Goal: Contribute content: Contribute content

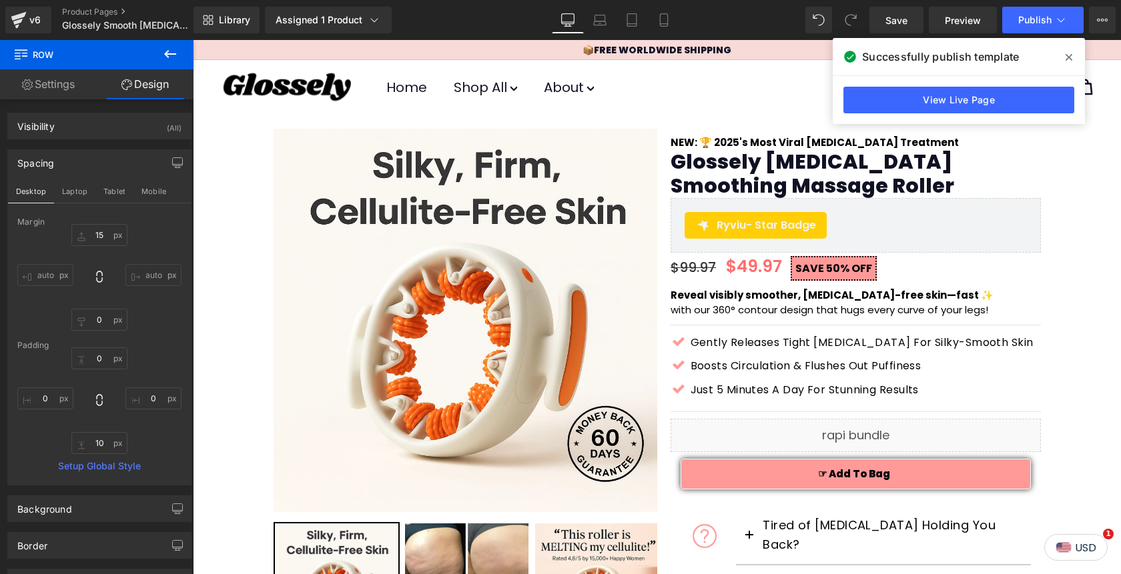
click at [1071, 59] on icon at bounding box center [1068, 57] width 7 height 11
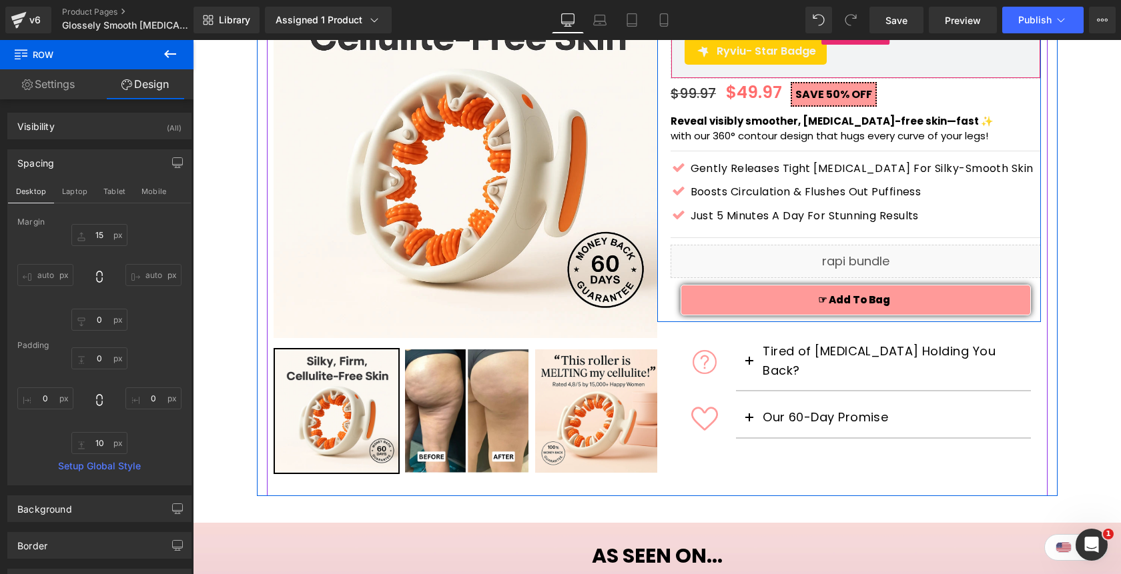
scroll to position [178, 0]
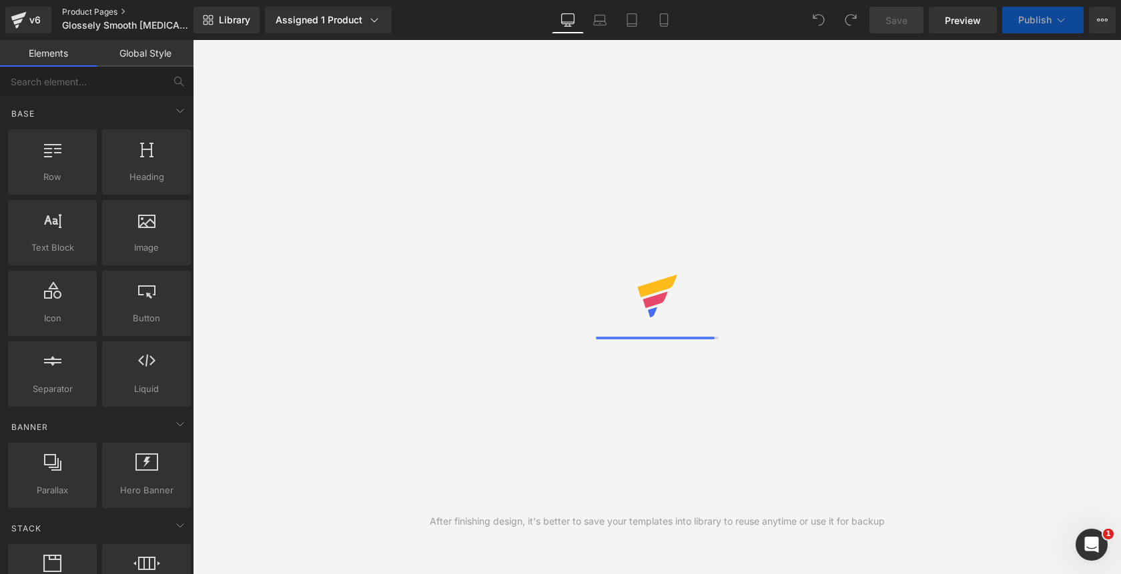
click at [89, 11] on link "Product Pages" at bounding box center [138, 12] width 153 height 11
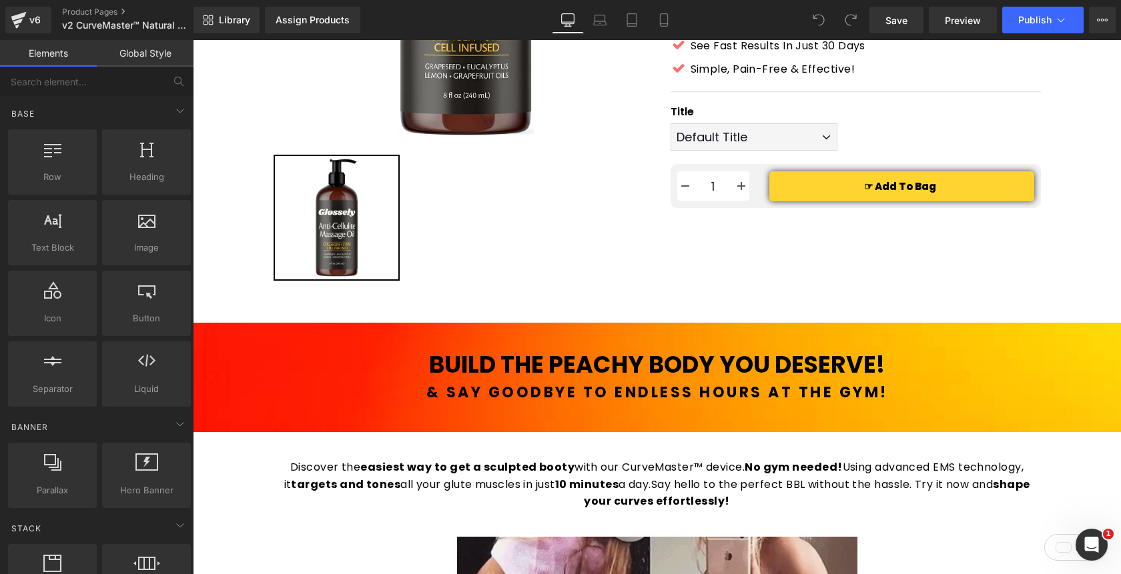
scroll to position [362, 0]
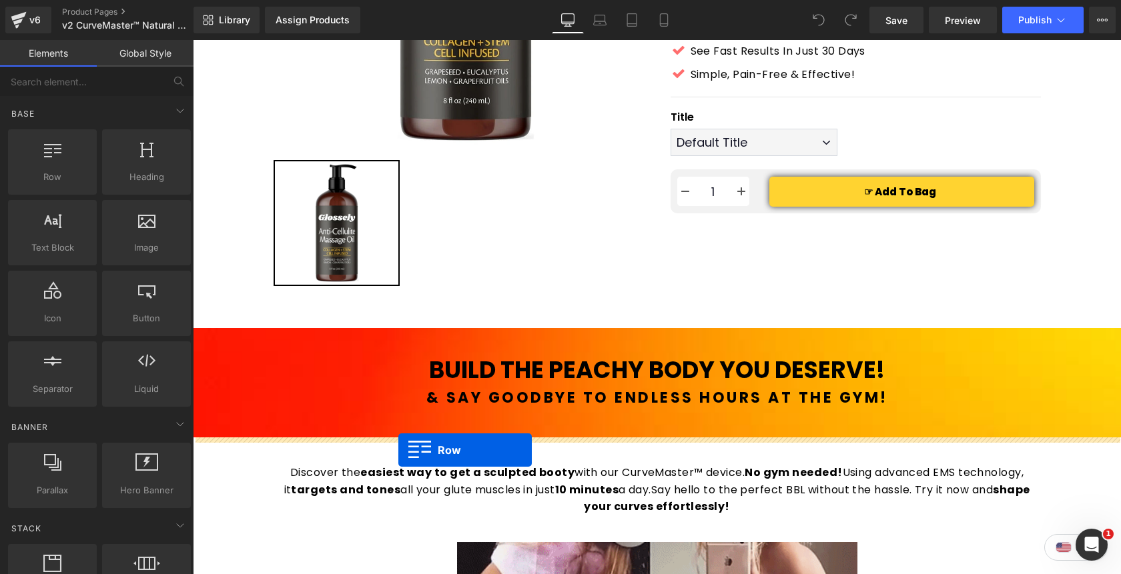
drag, startPoint x: 242, startPoint y: 206, endPoint x: 398, endPoint y: 450, distance: 290.2
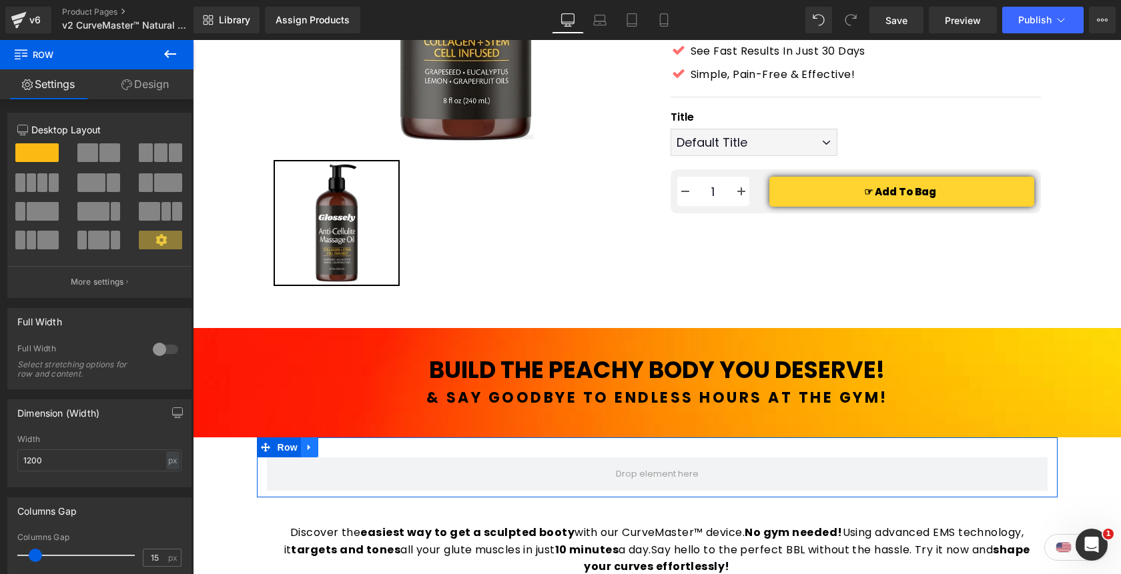
click at [311, 450] on icon at bounding box center [309, 448] width 9 height 10
click at [346, 447] on icon at bounding box center [344, 447] width 9 height 9
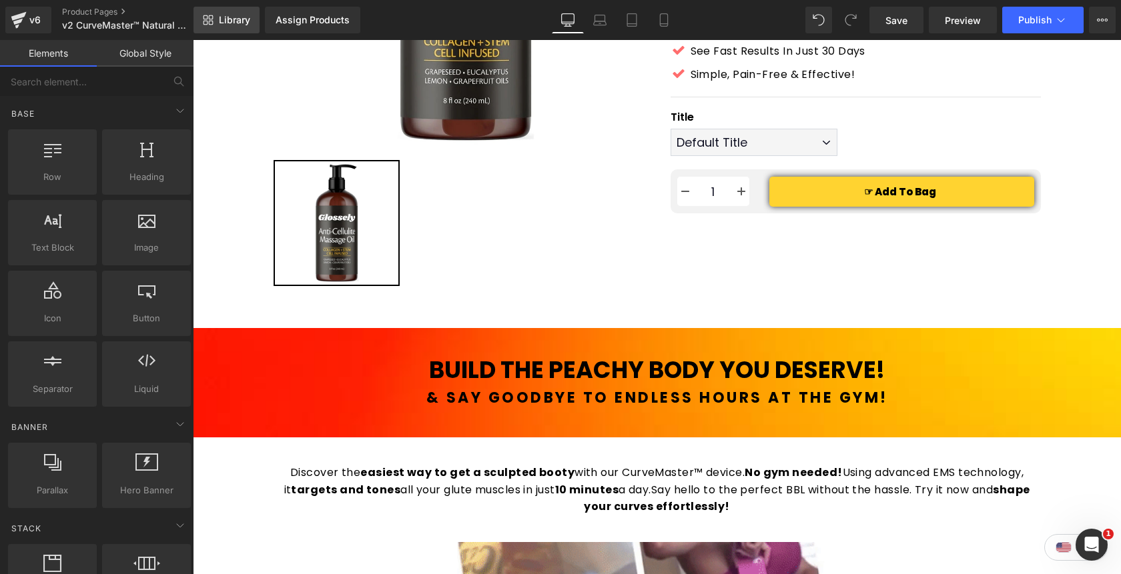
click at [236, 20] on span "Library" at bounding box center [234, 20] width 31 height 12
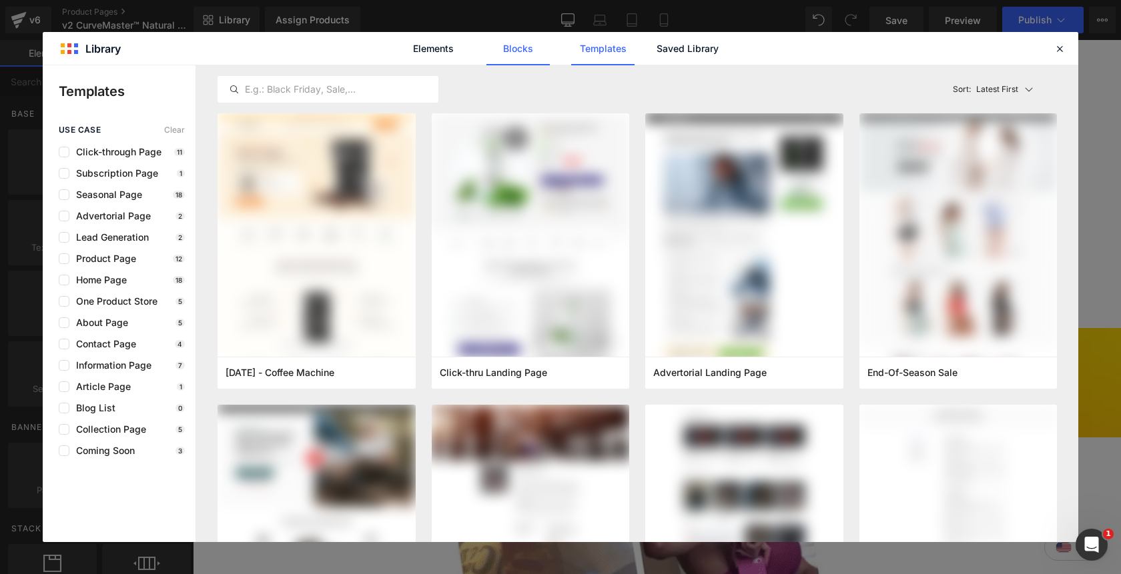
click at [512, 50] on link "Blocks" at bounding box center [517, 48] width 63 height 33
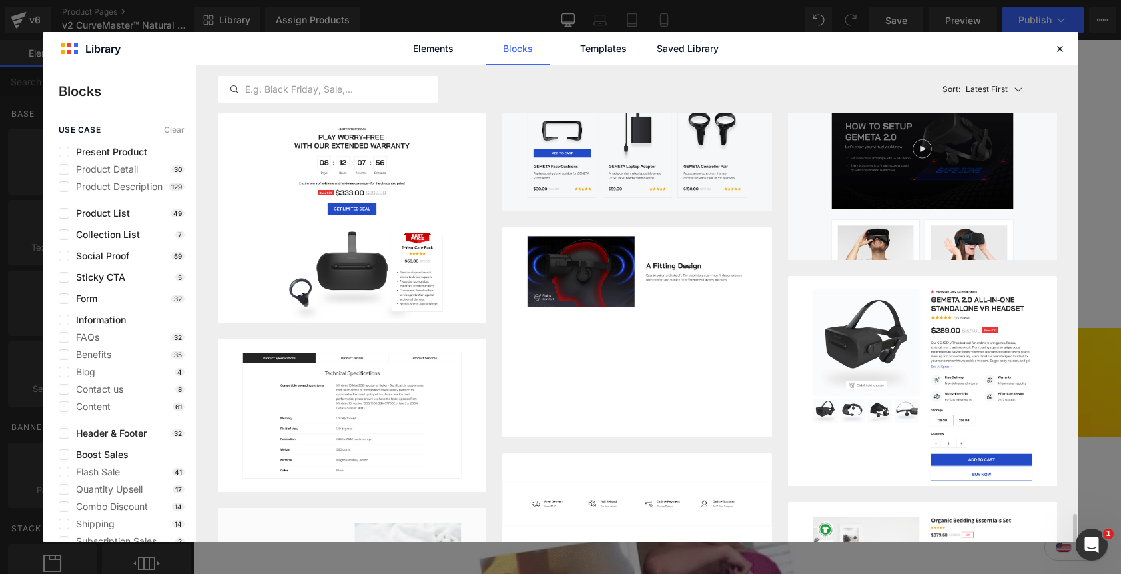
scroll to position [5971, 0]
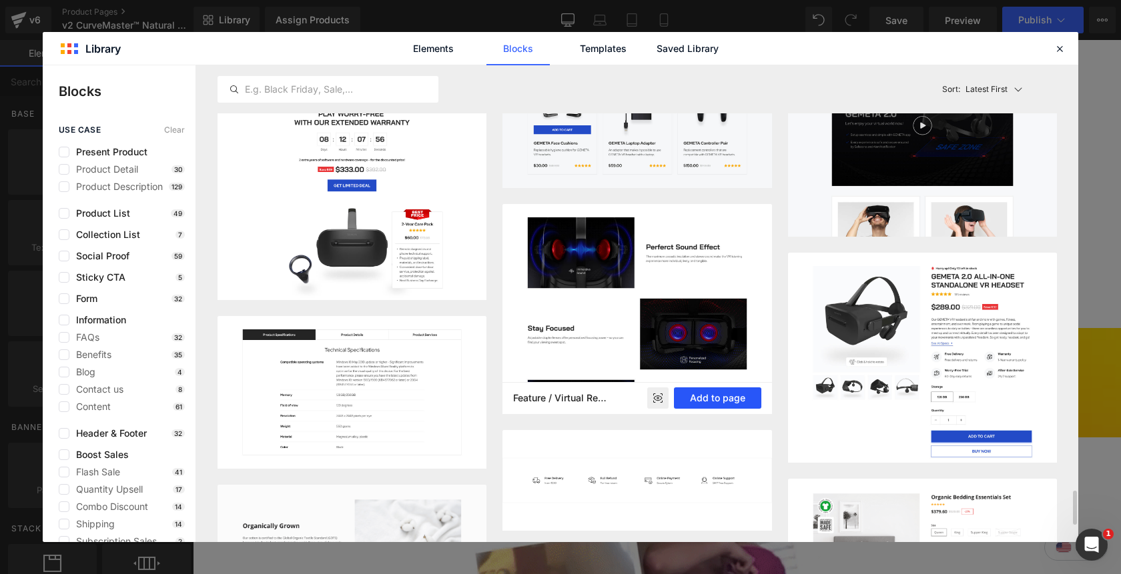
click at [703, 395] on button "Add to page" at bounding box center [717, 398] width 87 height 21
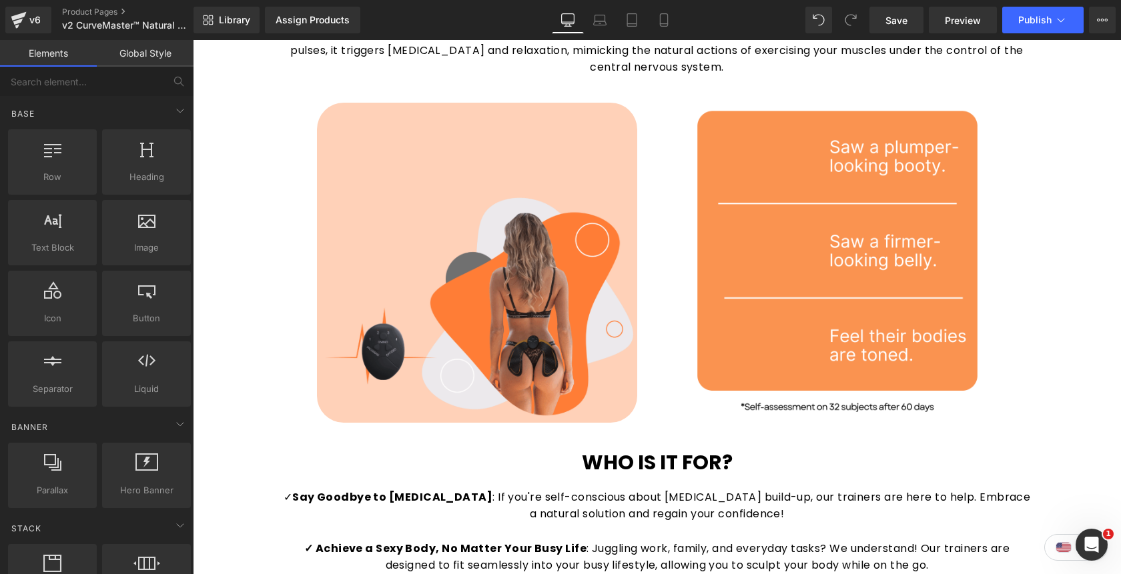
scroll to position [4056, 0]
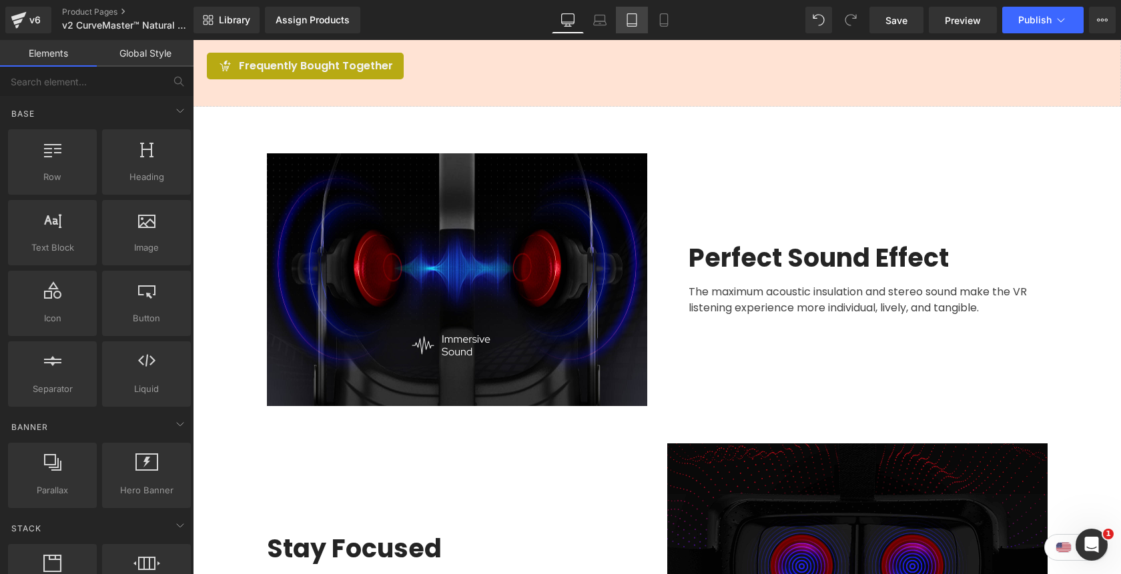
click at [637, 27] on link "Tablet" at bounding box center [632, 20] width 32 height 27
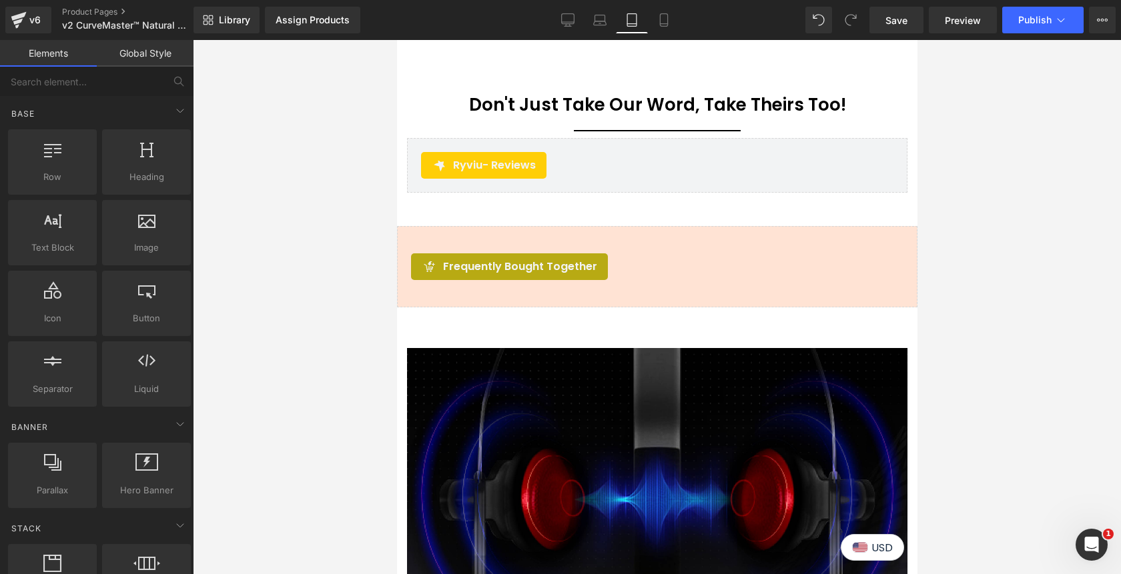
scroll to position [4253, 0]
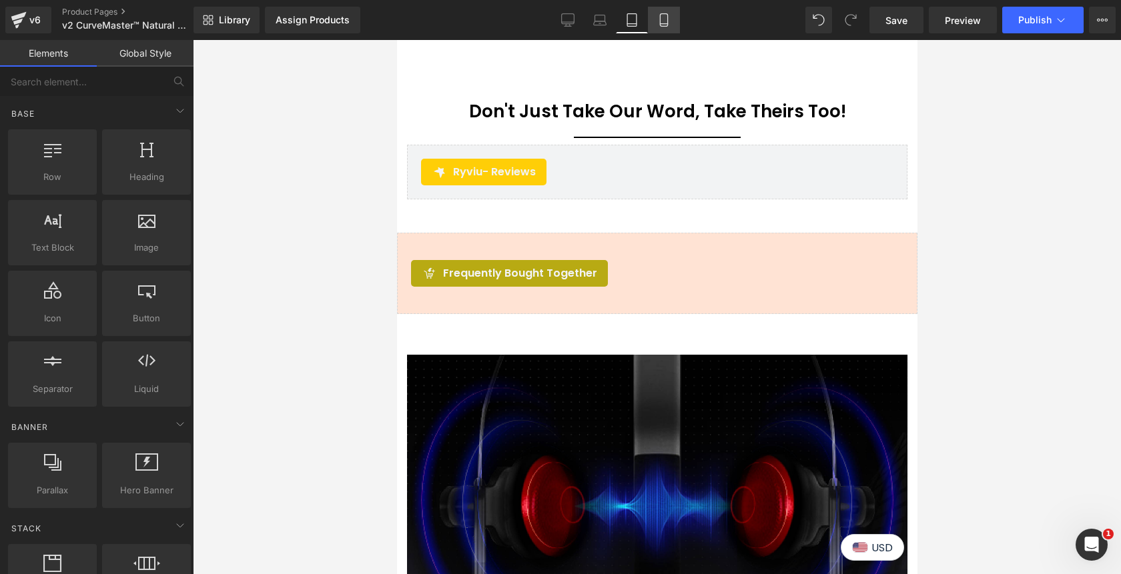
click at [665, 20] on icon at bounding box center [663, 19] width 13 height 13
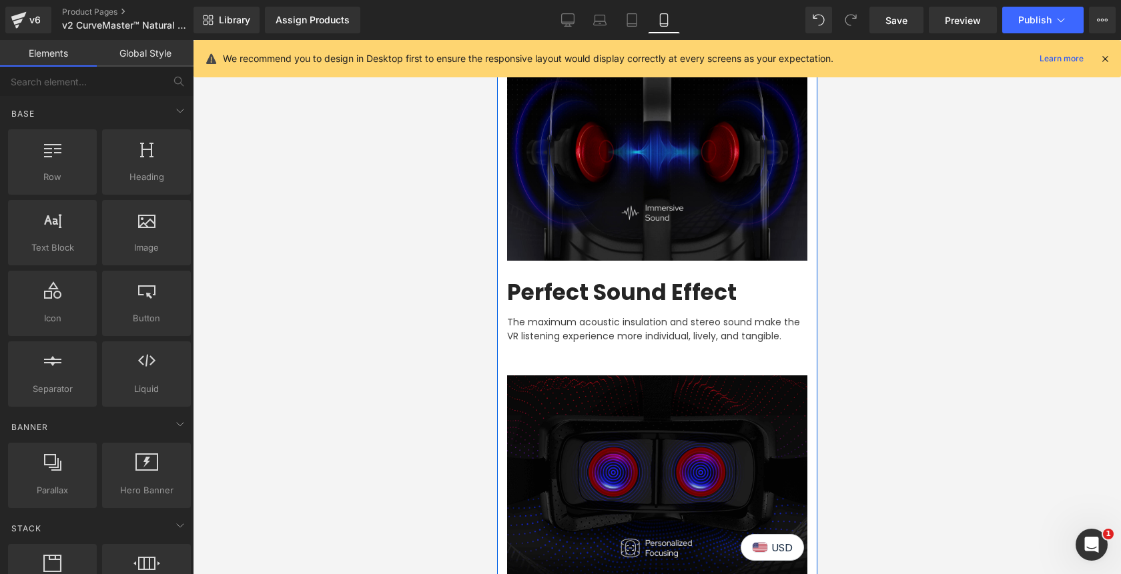
scroll to position [5369, 0]
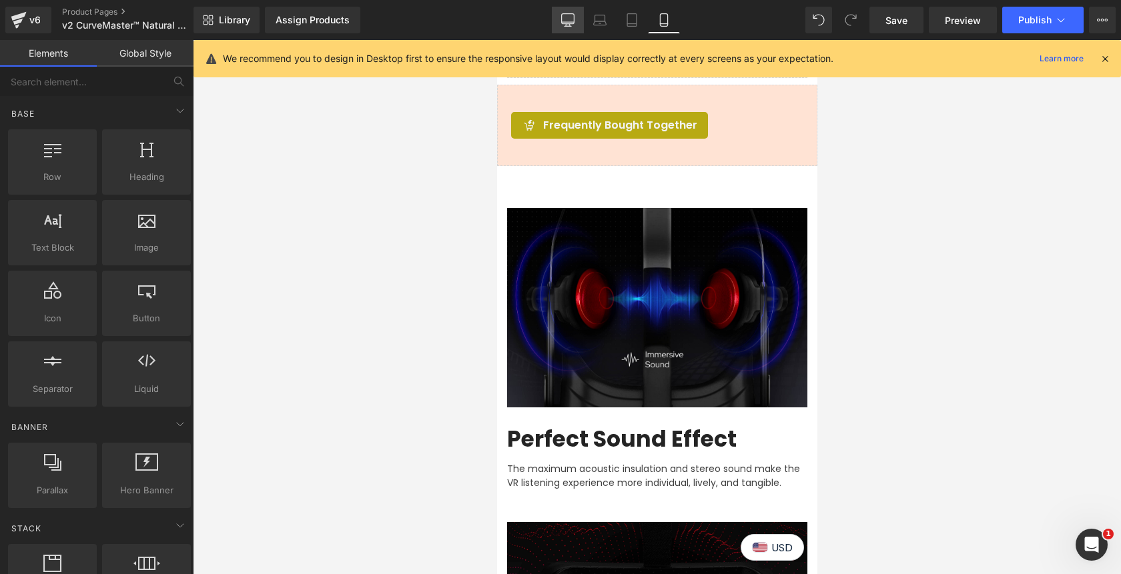
click at [568, 15] on icon at bounding box center [567, 19] width 13 height 13
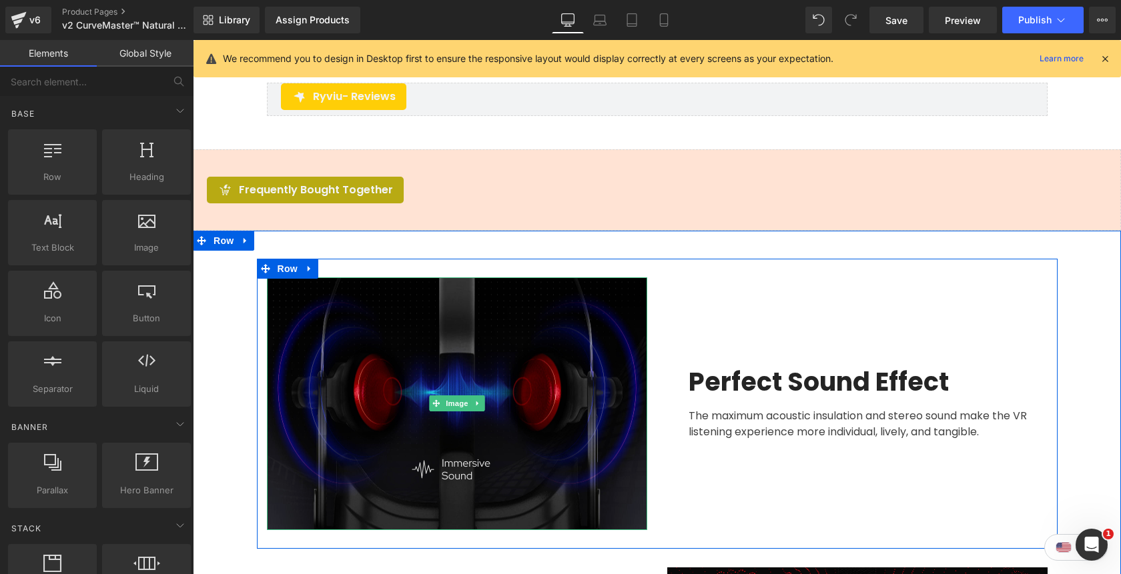
scroll to position [3932, 0]
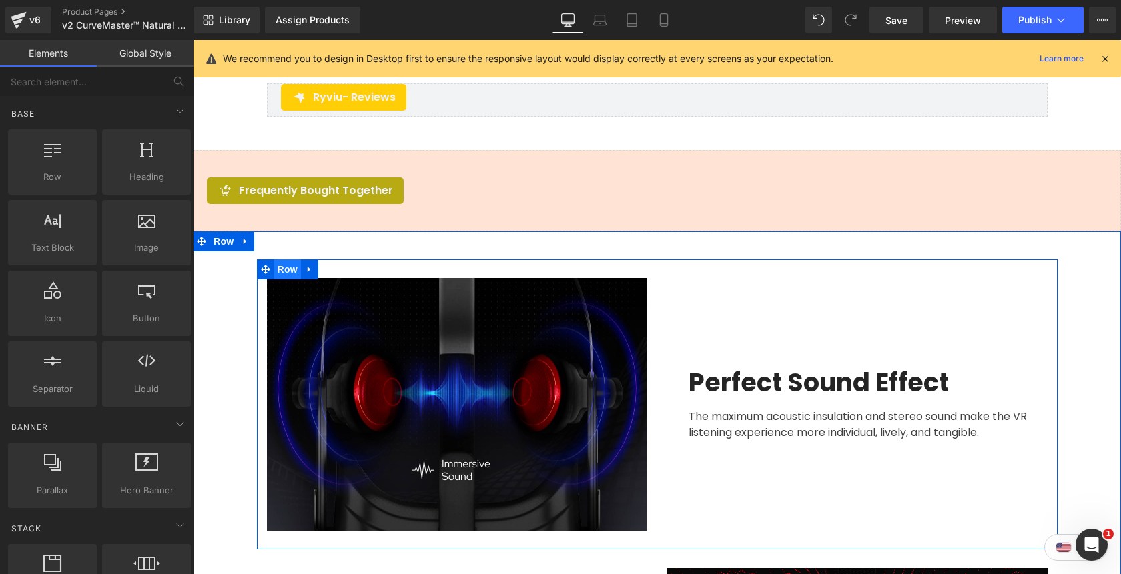
click at [299, 272] on span "Row" at bounding box center [287, 270] width 27 height 20
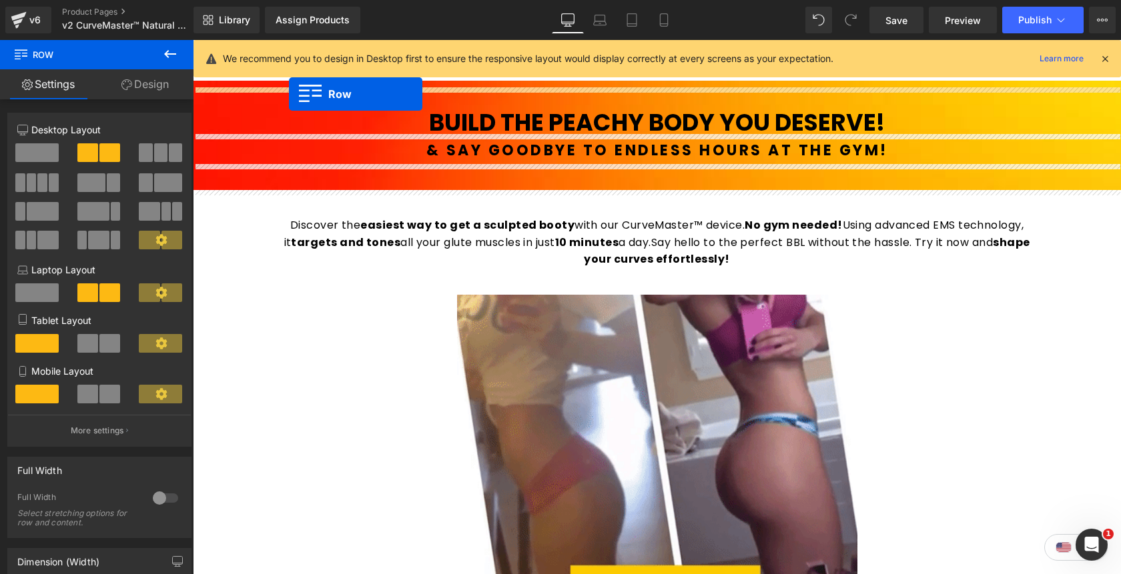
scroll to position [556, 0]
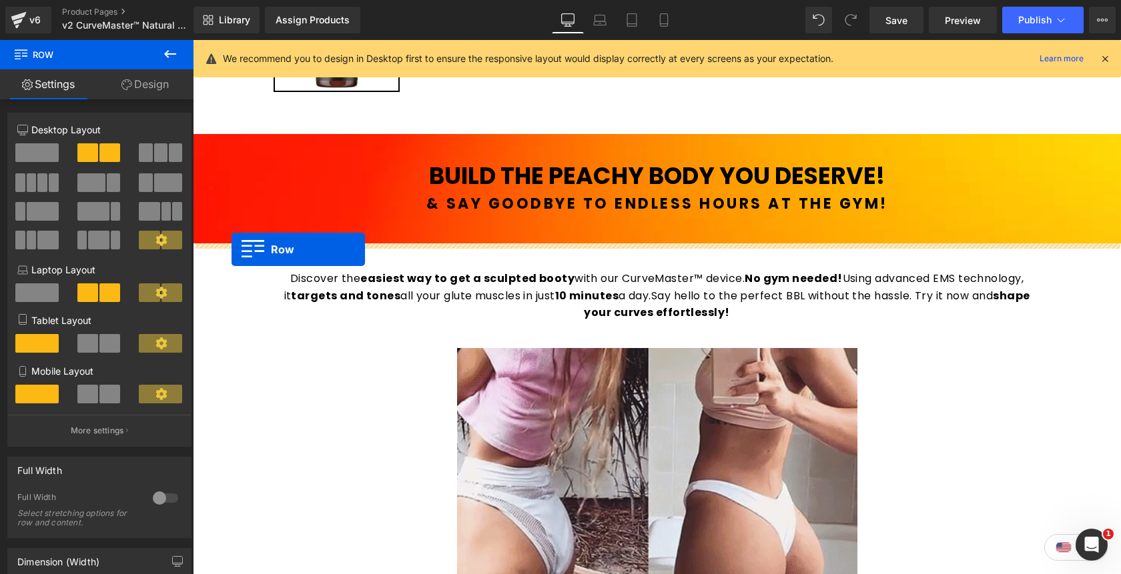
drag, startPoint x: 203, startPoint y: 243, endPoint x: 232, endPoint y: 250, distance: 28.8
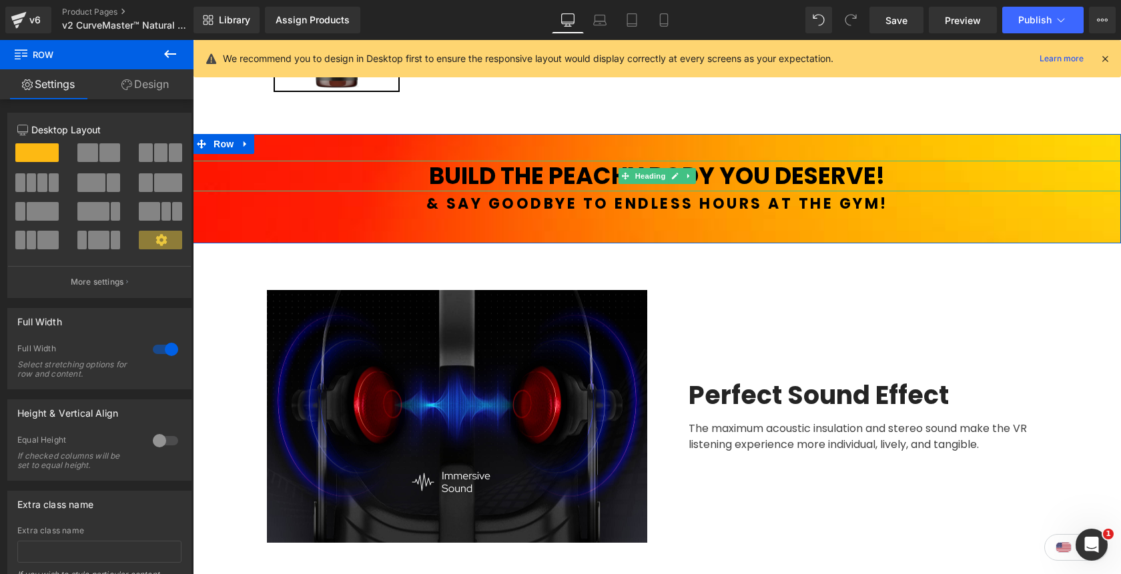
click at [905, 171] on h1 "BUILD THE PEACHY BODY YOU DESERVE!" at bounding box center [657, 176] width 928 height 31
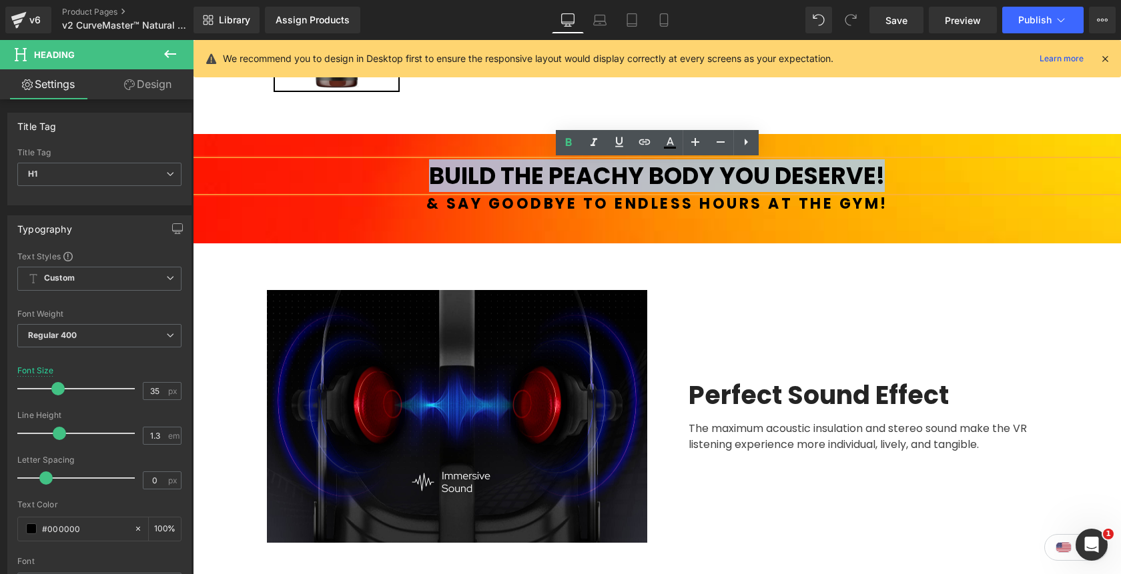
copy b "BUILD THE PEACHY BODY YOU DESERVE!"
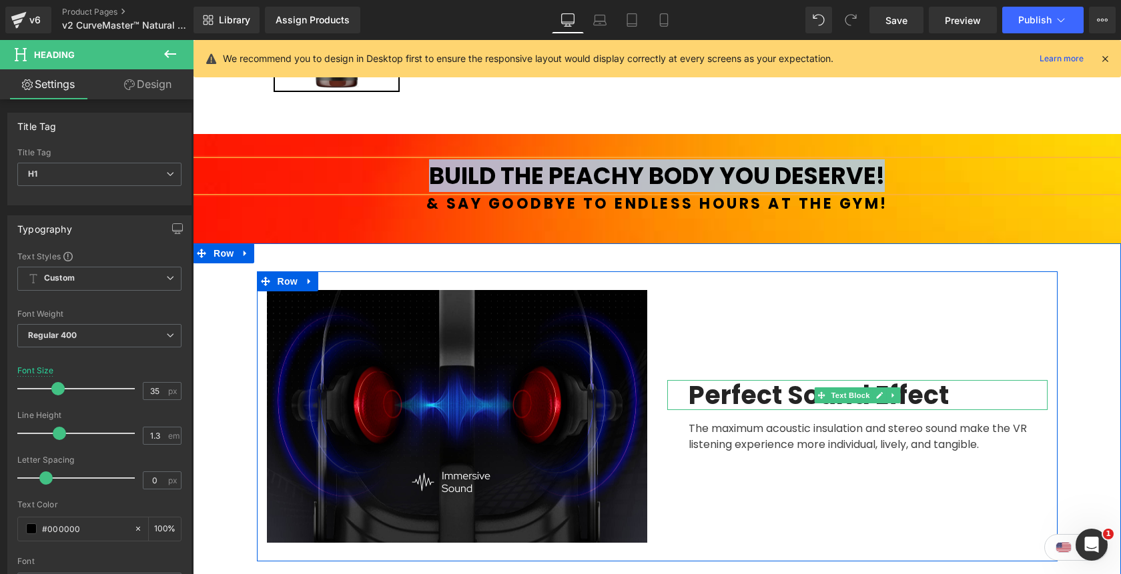
click at [955, 400] on p "Perfect Sound Effect" at bounding box center [868, 395] width 359 height 31
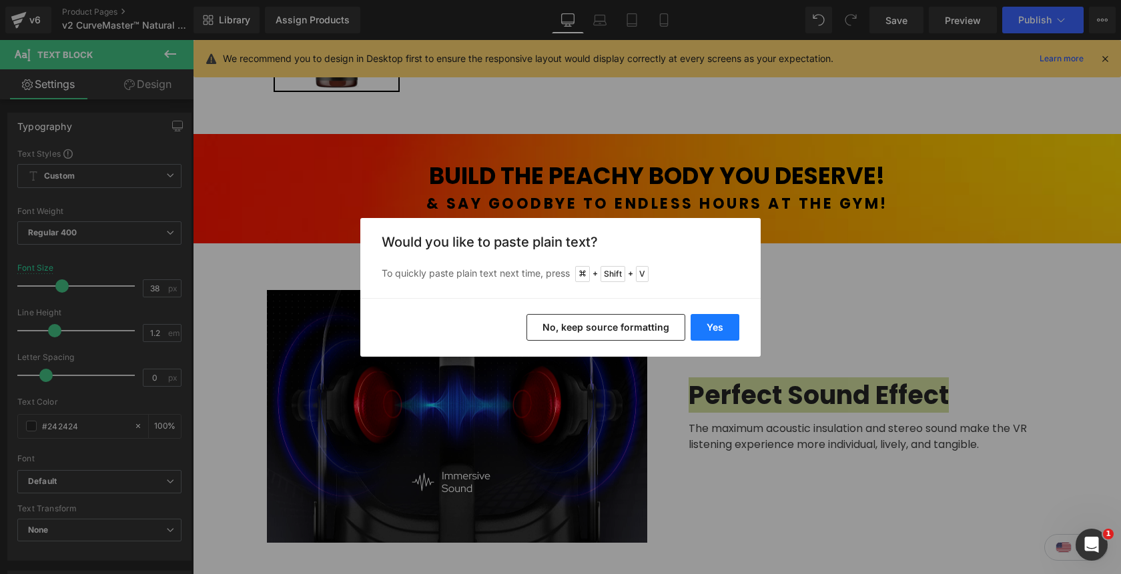
click at [725, 330] on button "Yes" at bounding box center [715, 327] width 49 height 27
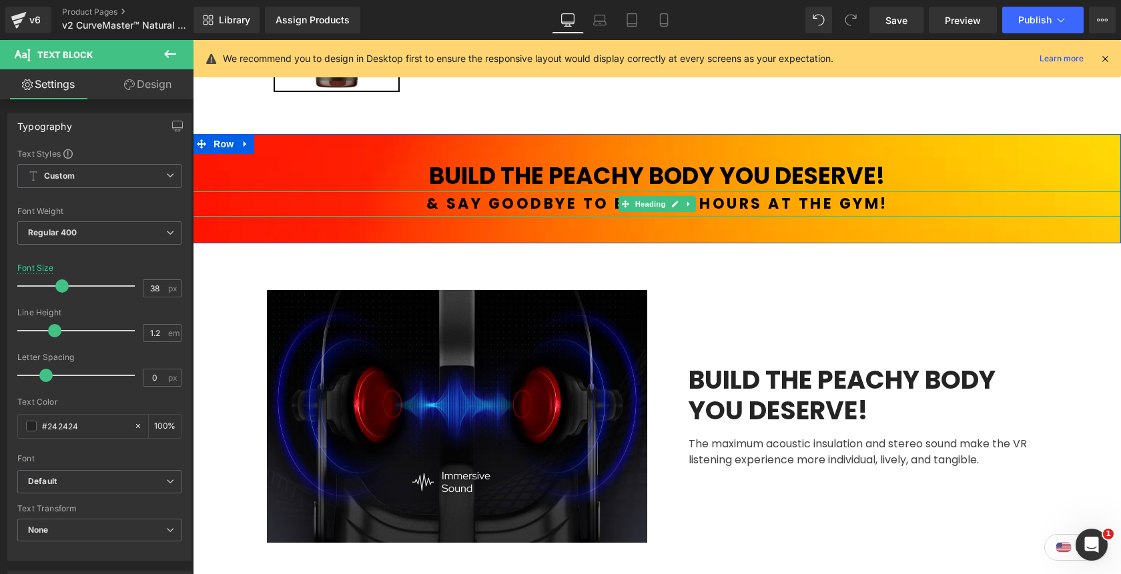
click at [791, 205] on b "& Say goodbye to endless hours at the gym!" at bounding box center [657, 203] width 462 height 21
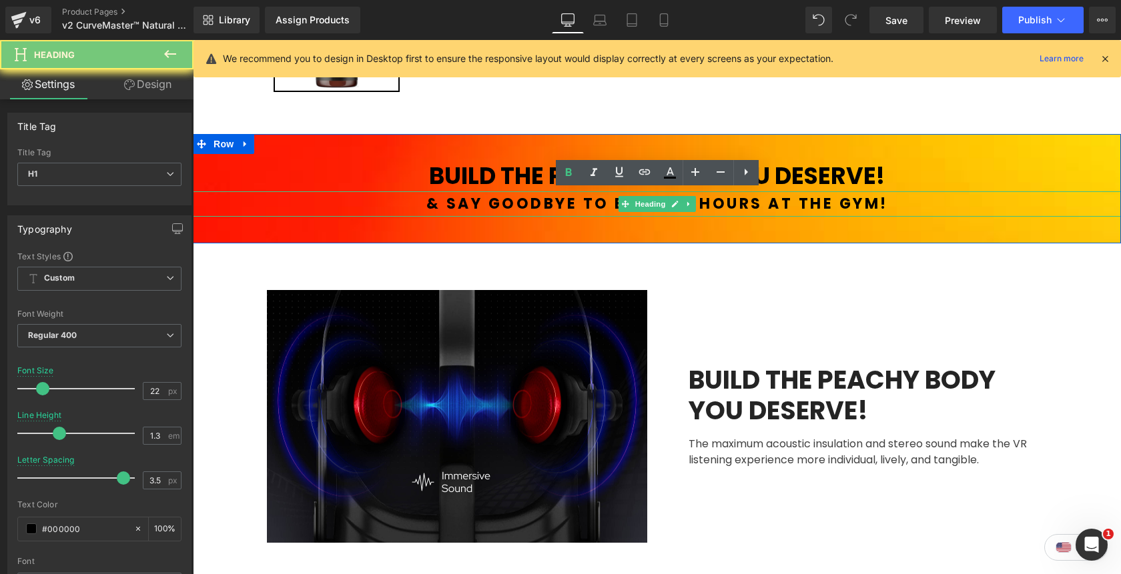
click at [791, 205] on b "& Say goodbye to endless hours at the gym!" at bounding box center [657, 203] width 462 height 21
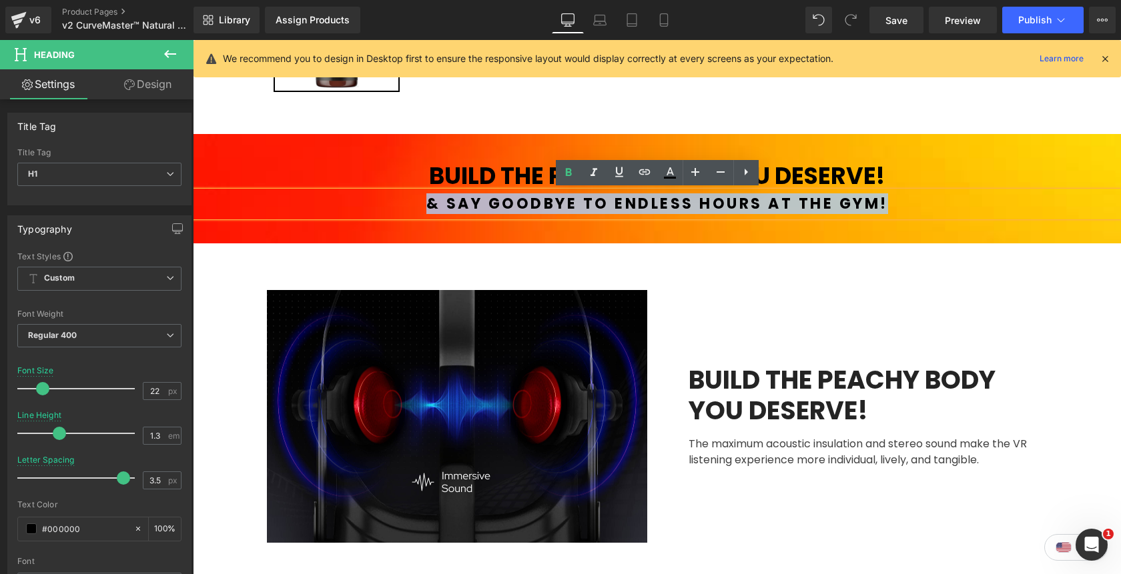
copy b "& Say goodbye to endless hours at the gym!"
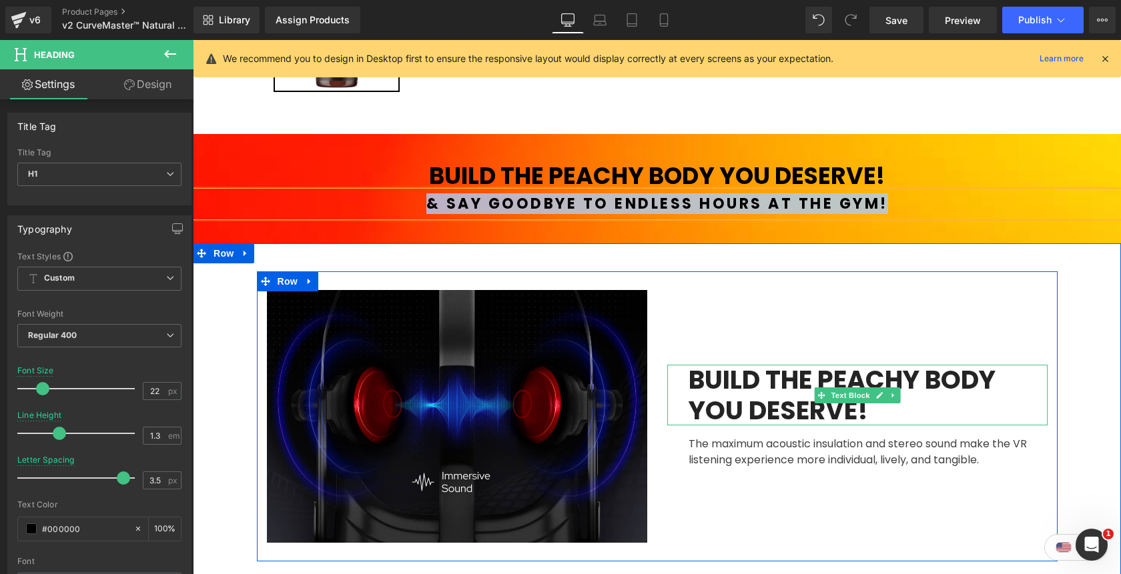
click at [896, 411] on p "BUILD THE PEACHY BODY YOU DESERVE!" at bounding box center [868, 395] width 359 height 61
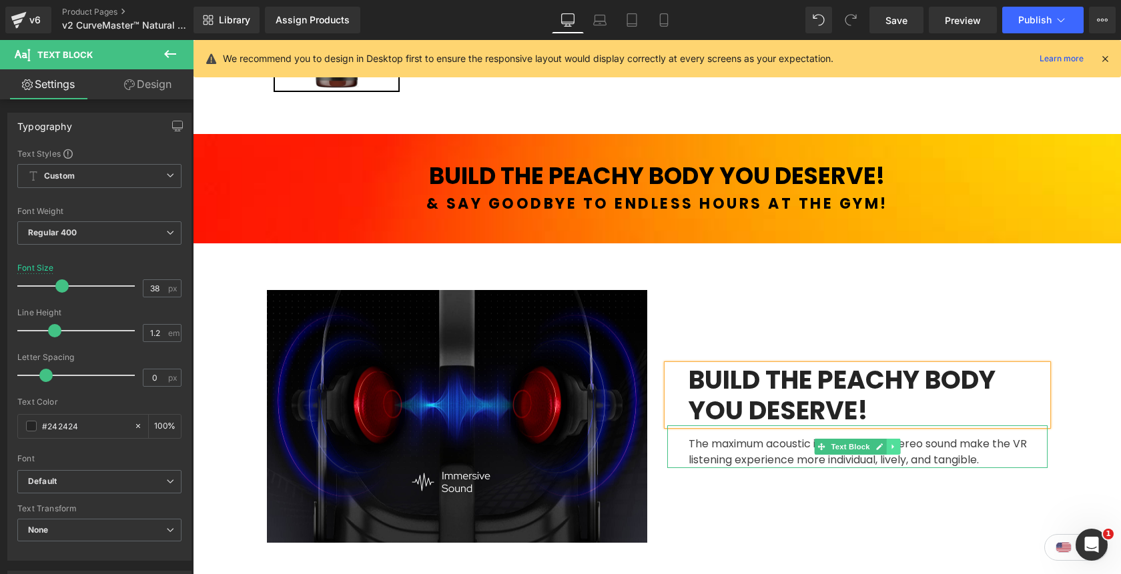
click at [895, 452] on link at bounding box center [893, 447] width 14 height 16
click at [888, 450] on icon at bounding box center [885, 447] width 7 height 7
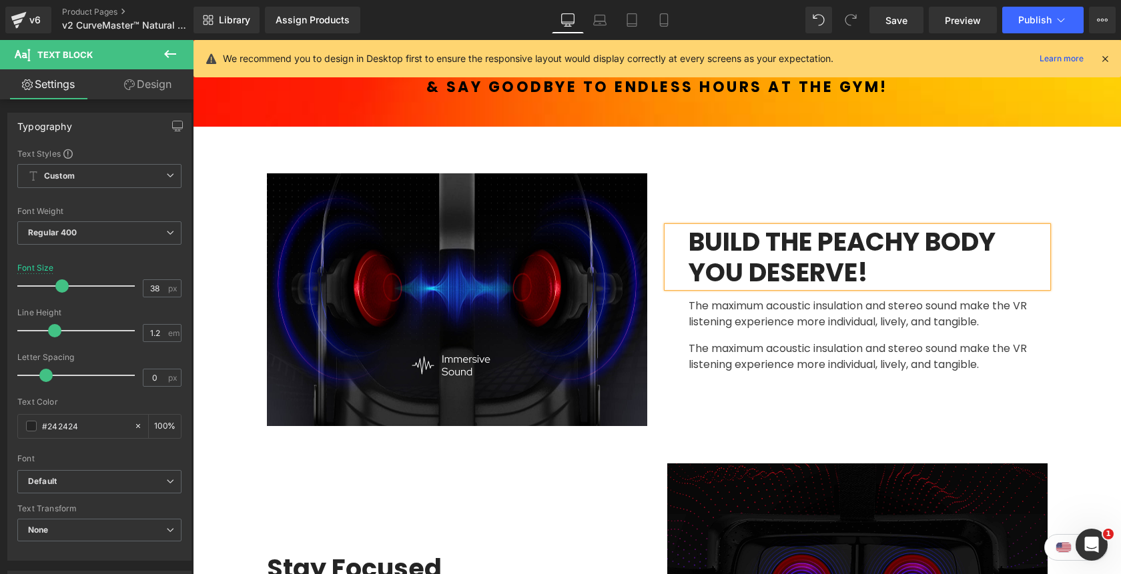
scroll to position [669, 0]
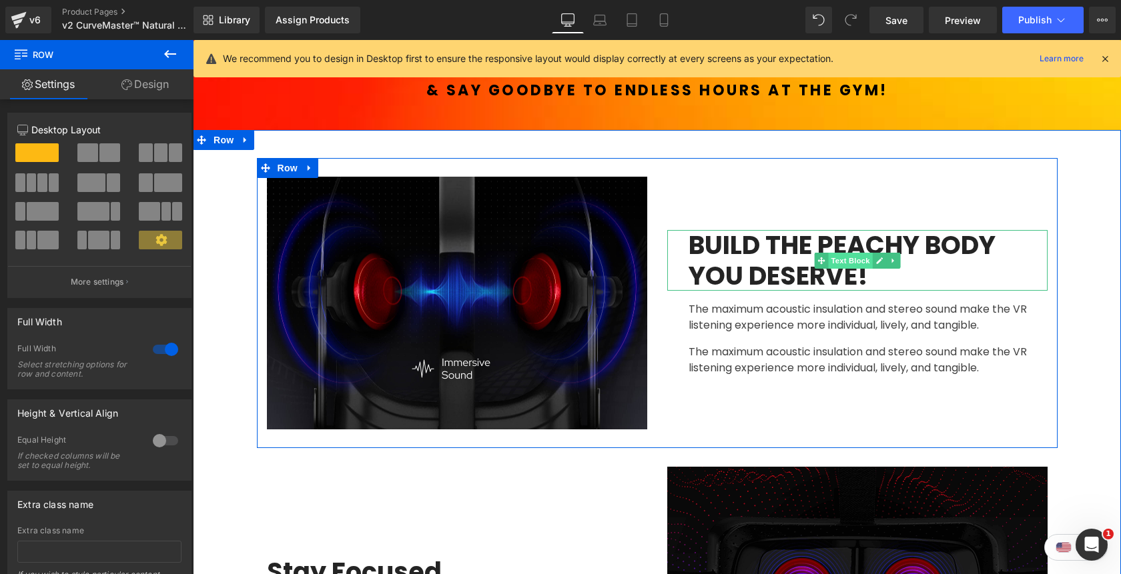
click at [854, 263] on span "Text Block" at bounding box center [850, 261] width 44 height 16
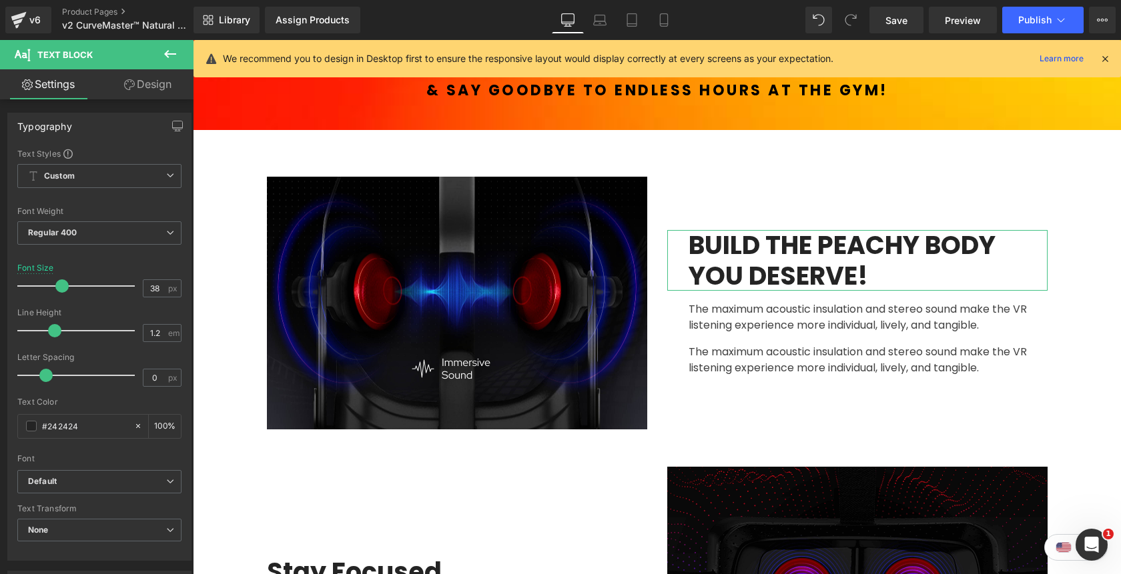
click at [147, 89] on link "Design" at bounding box center [147, 84] width 97 height 30
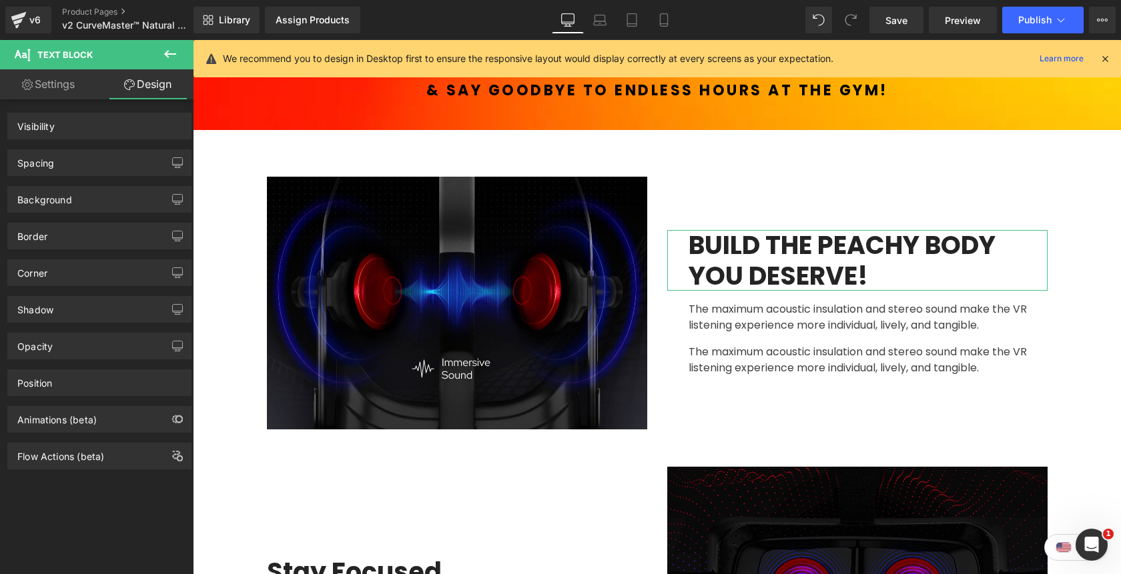
click at [47, 86] on link "Settings" at bounding box center [48, 84] width 97 height 30
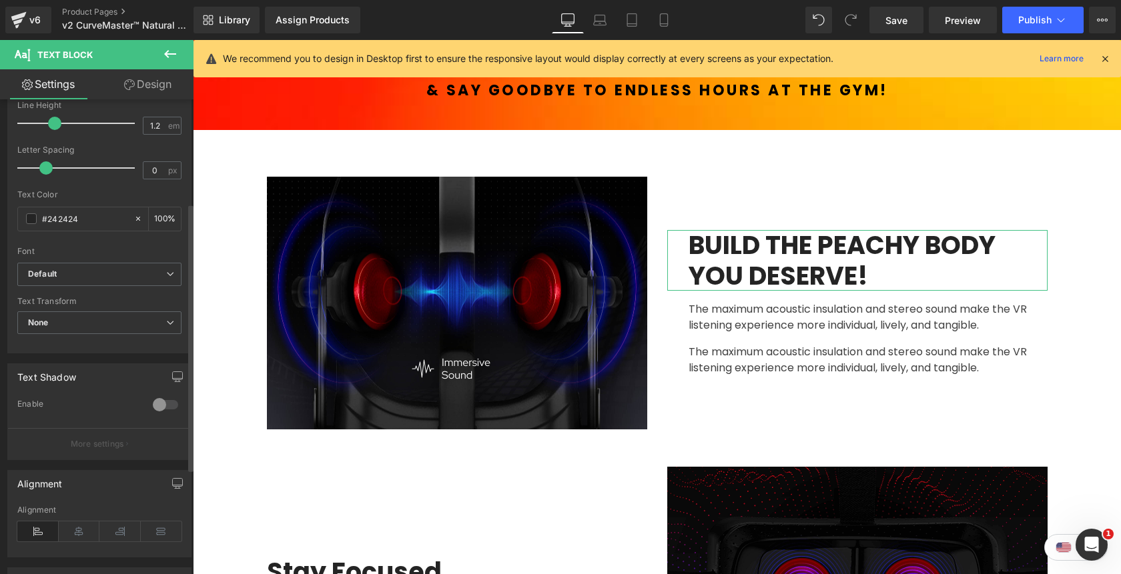
scroll to position [370, 0]
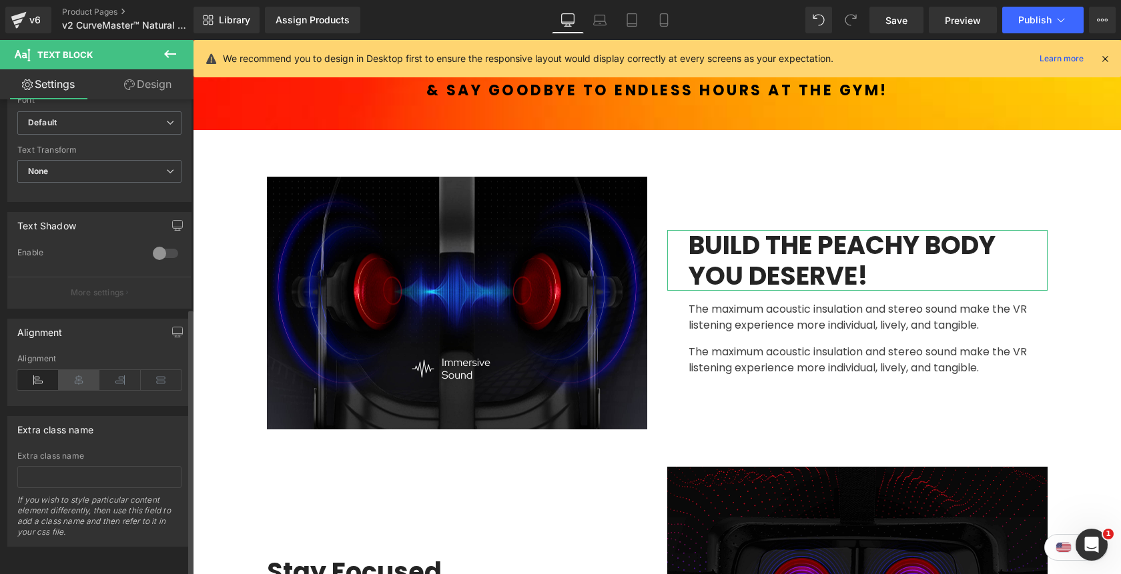
click at [80, 370] on icon at bounding box center [79, 380] width 41 height 20
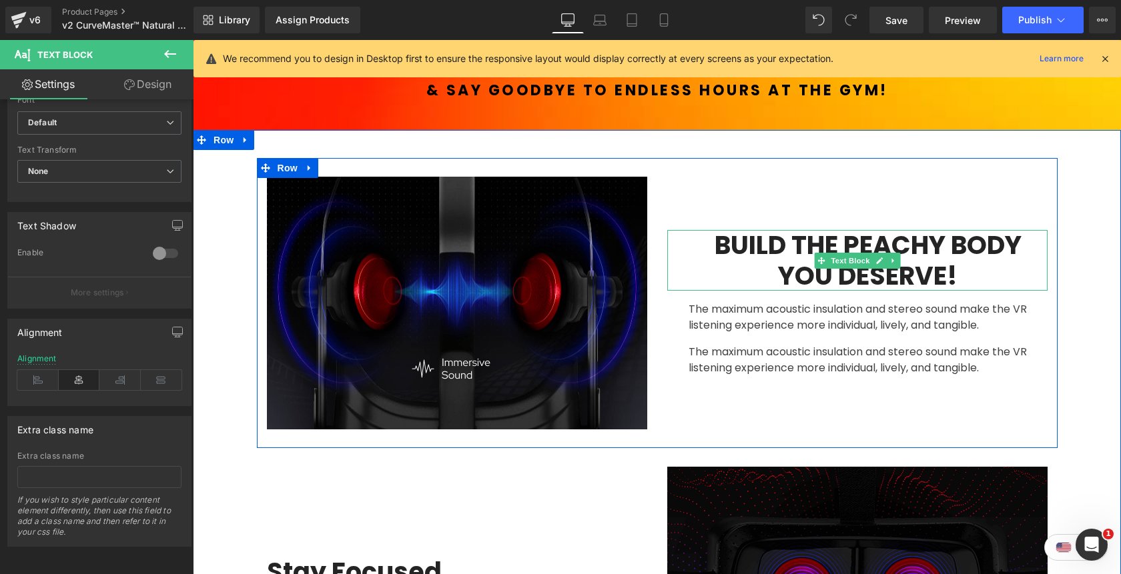
click at [969, 273] on p "BUILD THE PEACHY BODY YOU DESERVE!" at bounding box center [868, 260] width 359 height 61
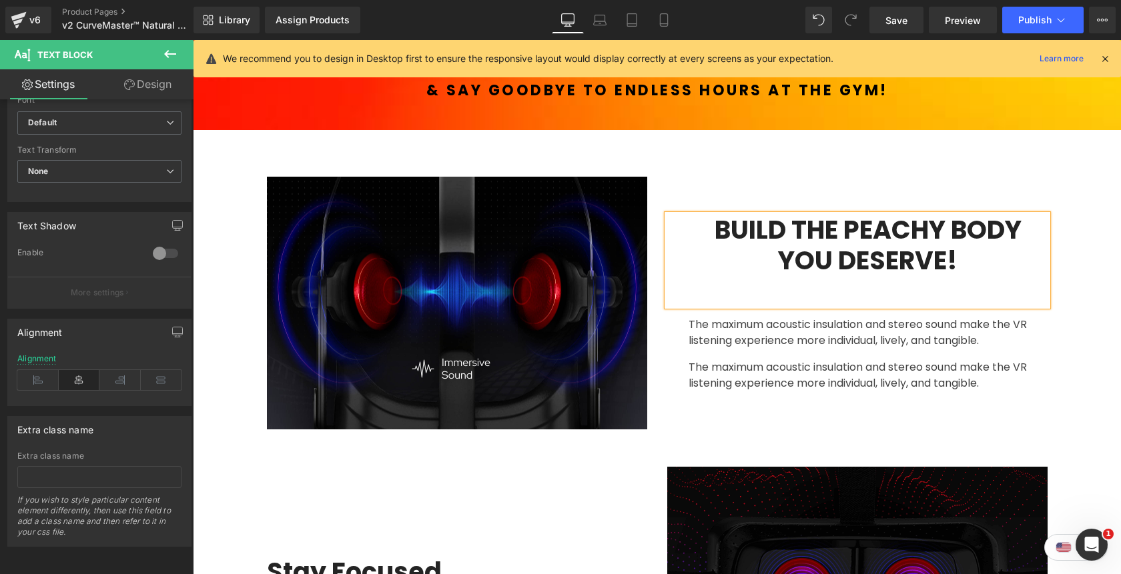
scroll to position [655, 0]
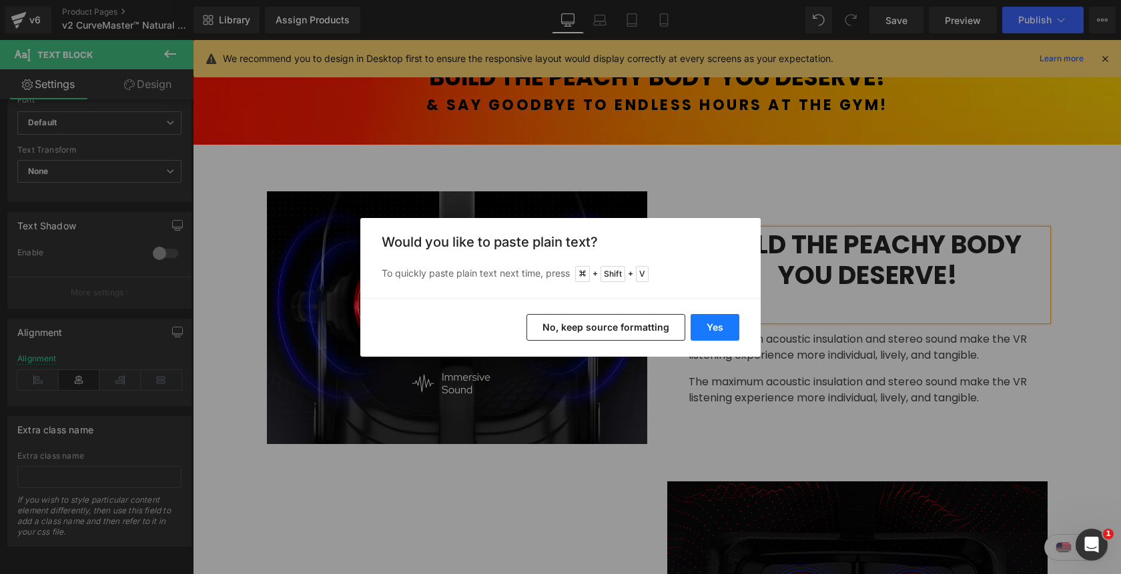
click at [720, 326] on button "Yes" at bounding box center [715, 327] width 49 height 27
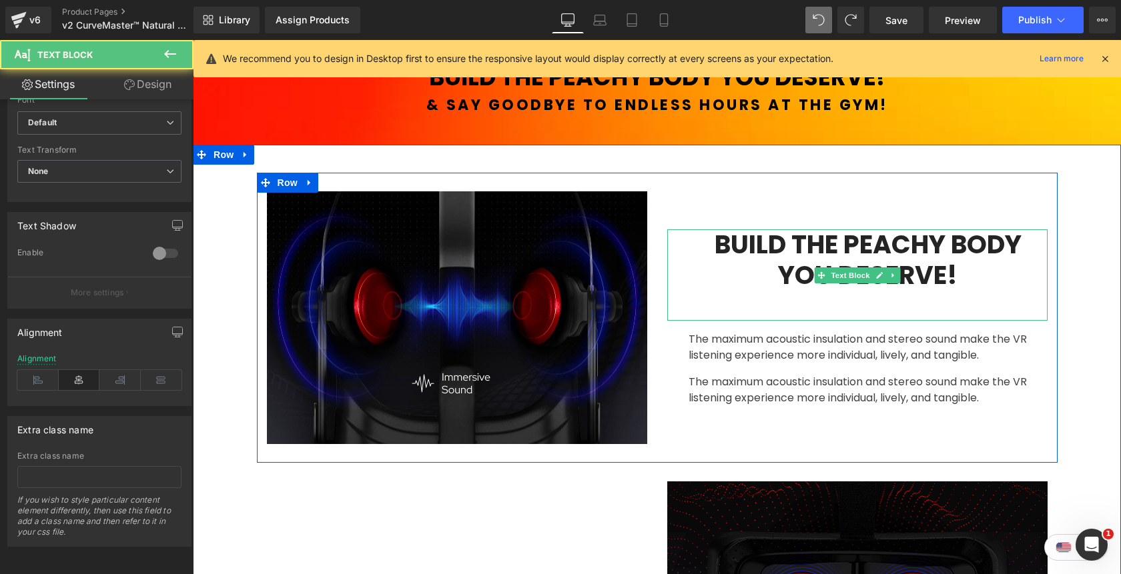
click at [843, 312] on p at bounding box center [868, 305] width 359 height 31
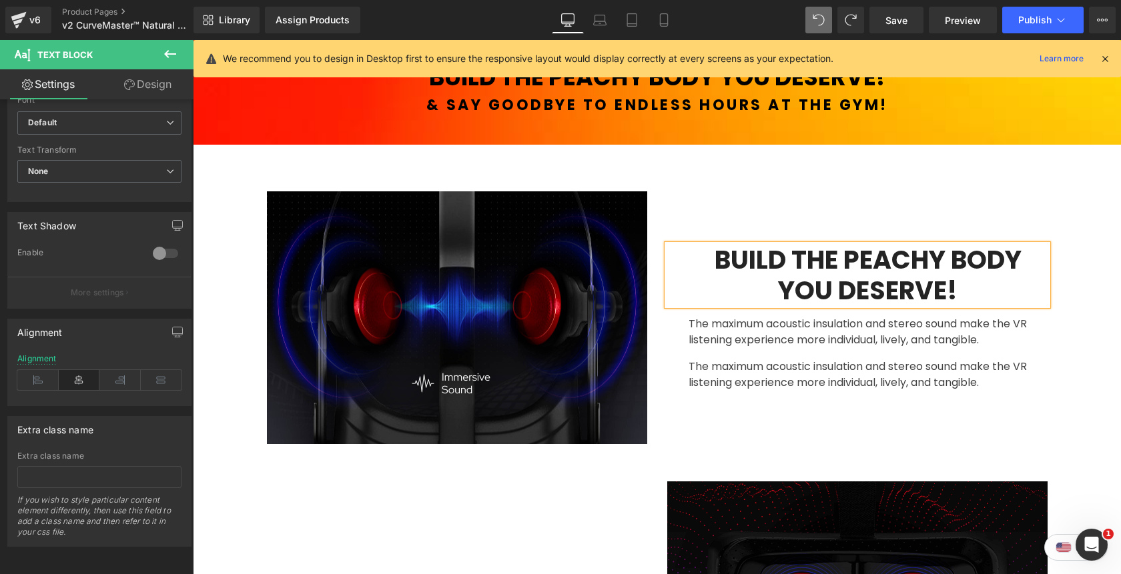
scroll to position [669, 0]
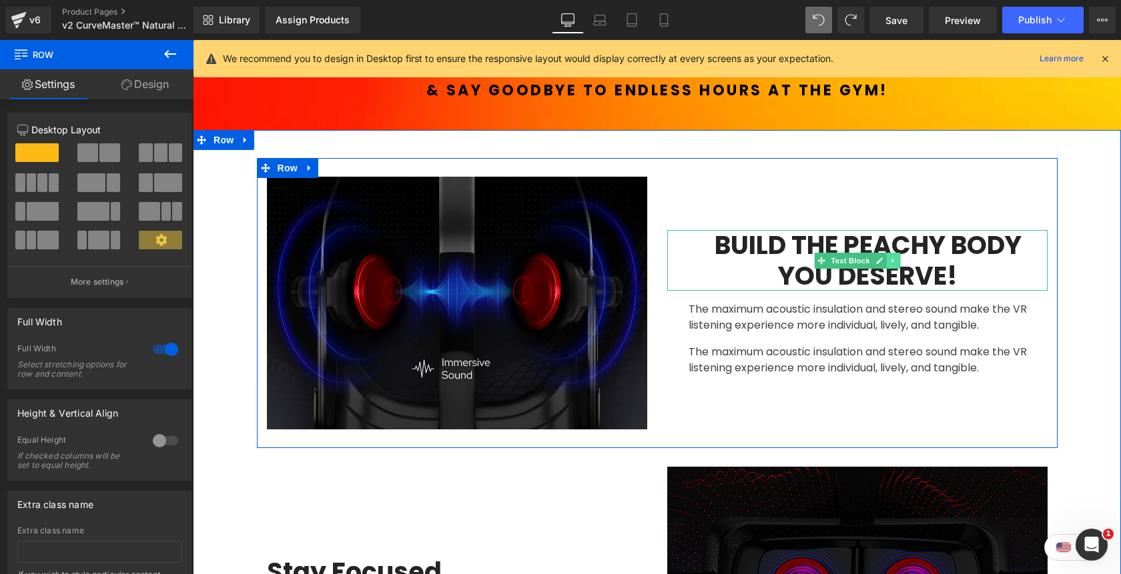
click at [896, 264] on icon at bounding box center [892, 261] width 7 height 8
click at [882, 265] on link at bounding box center [886, 261] width 14 height 16
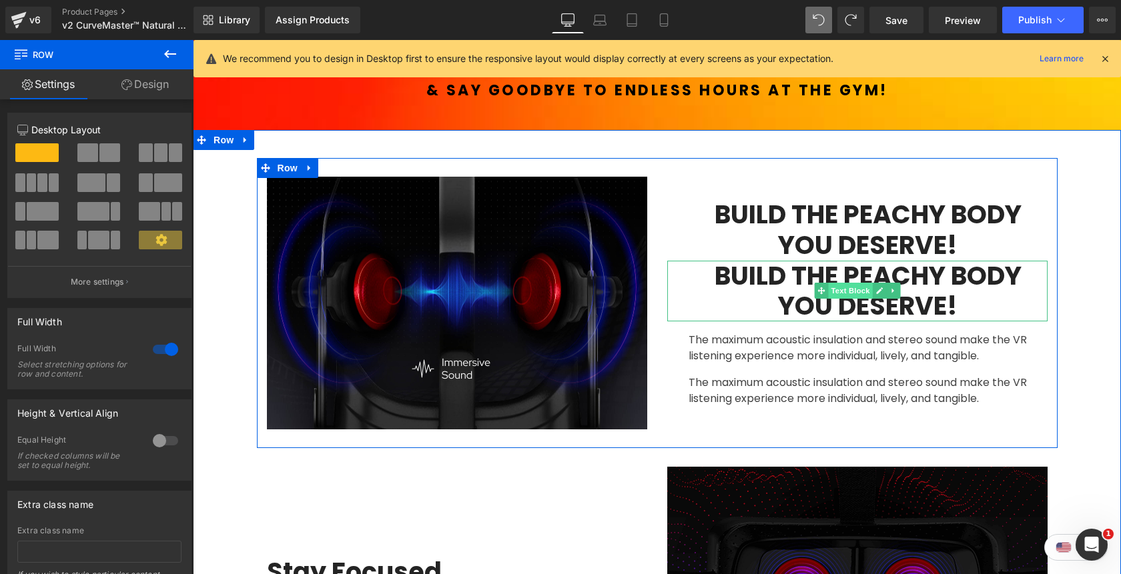
click at [849, 293] on span "Text Block" at bounding box center [850, 291] width 44 height 16
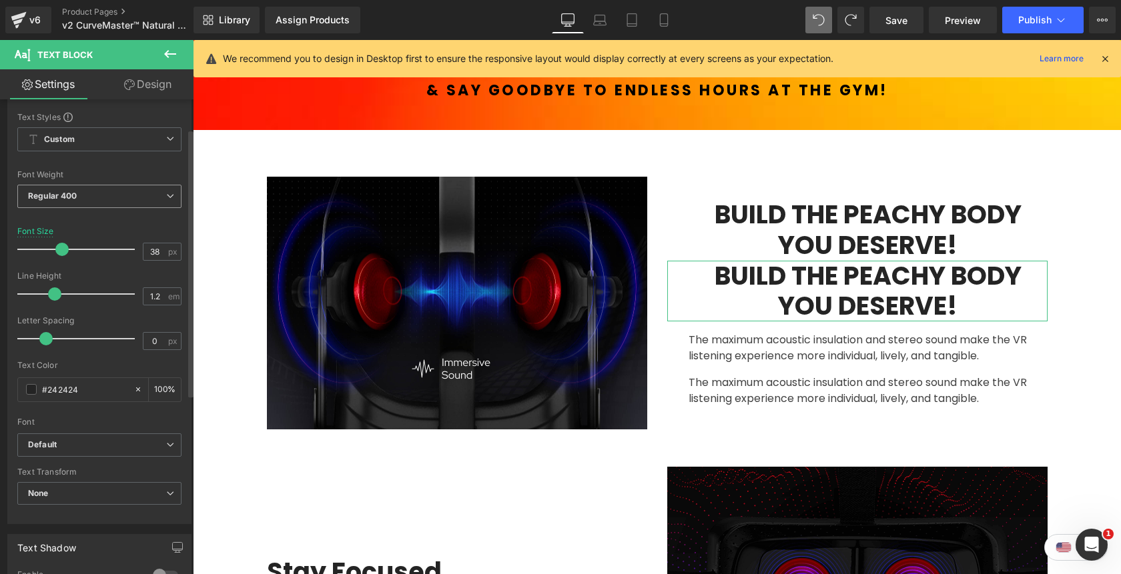
scroll to position [0, 0]
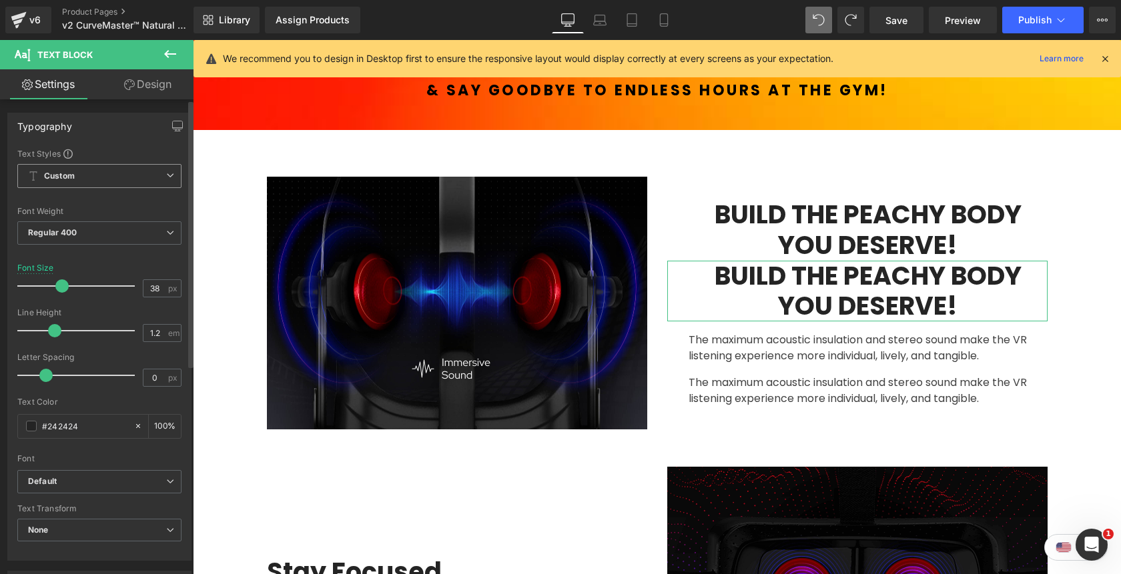
click at [153, 183] on span "Custom Setup Global Style" at bounding box center [99, 176] width 164 height 24
click at [153, 183] on span "Custom Setup Global Style" at bounding box center [96, 176] width 159 height 24
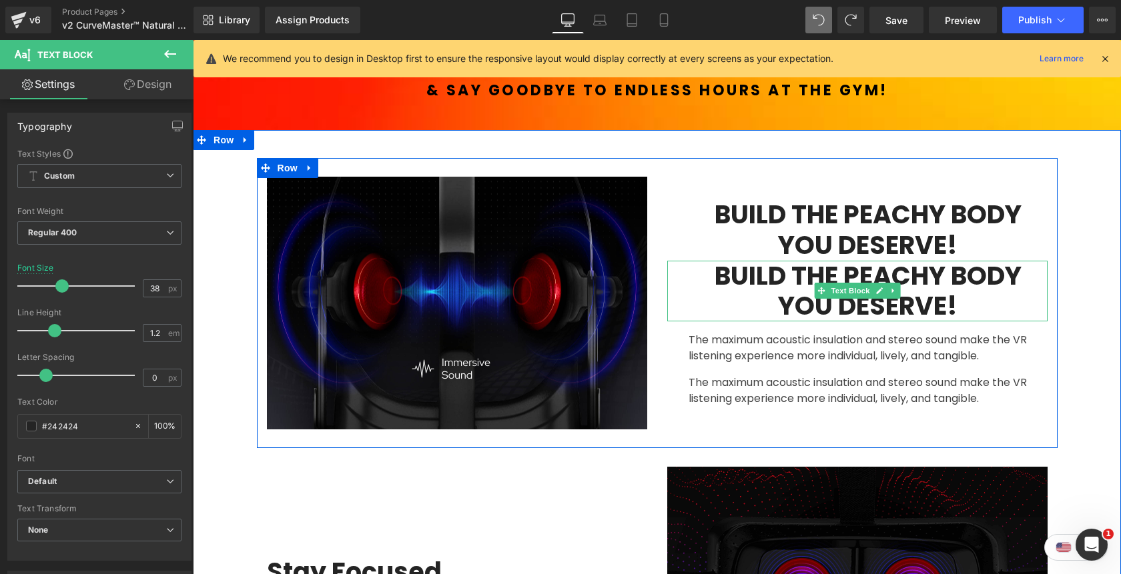
click at [767, 273] on b "BUILD THE PEACHY BODY YOU DESERVE!" at bounding box center [868, 291] width 307 height 66
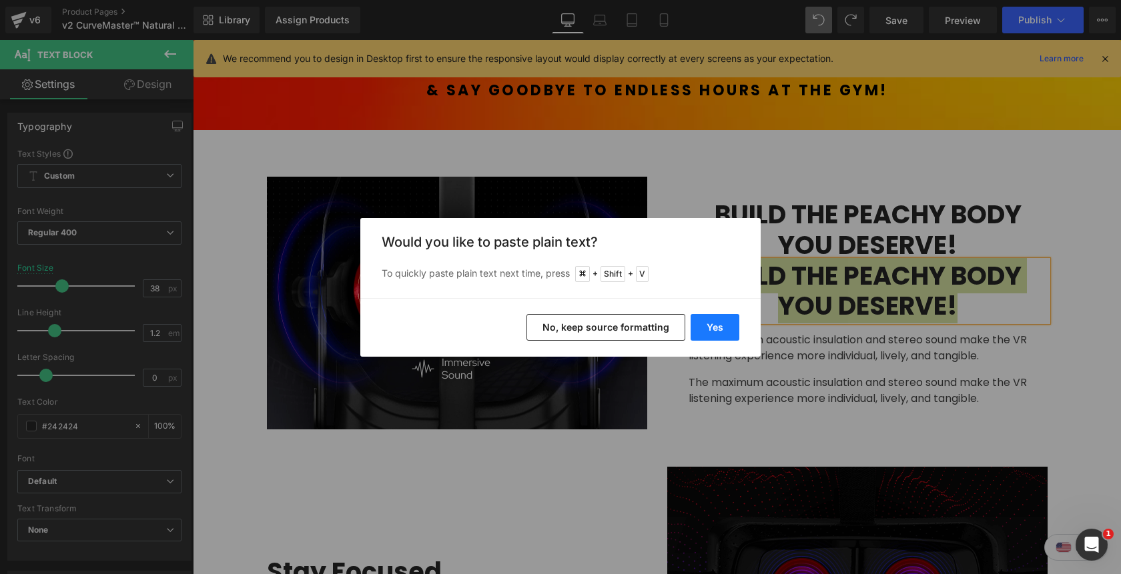
click at [714, 320] on button "Yes" at bounding box center [715, 327] width 49 height 27
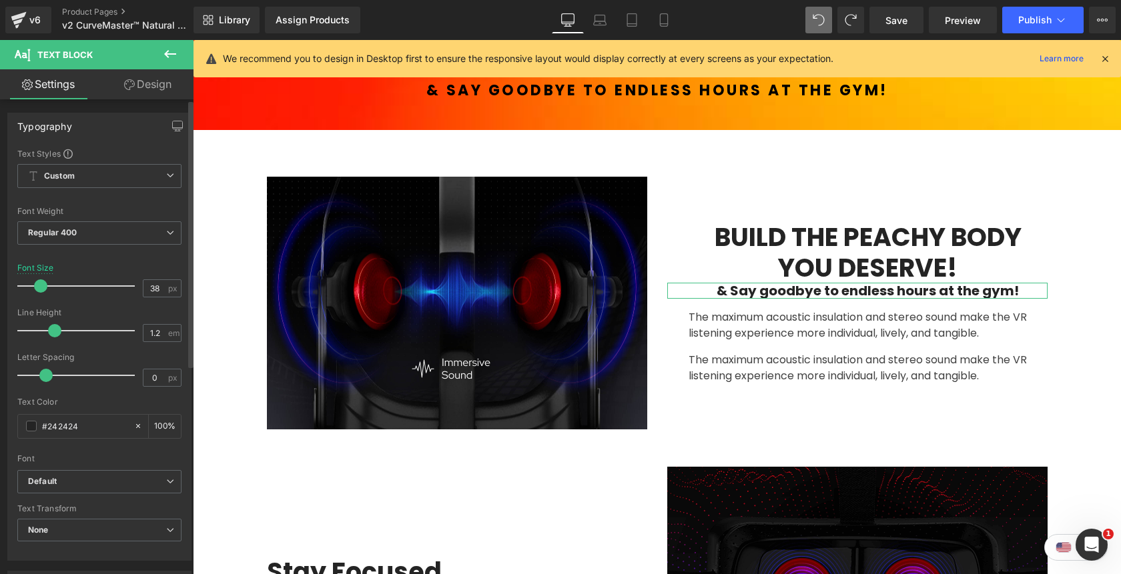
drag, startPoint x: 61, startPoint y: 284, endPoint x: 40, endPoint y: 282, distance: 20.7
click at [40, 282] on span at bounding box center [40, 286] width 13 height 13
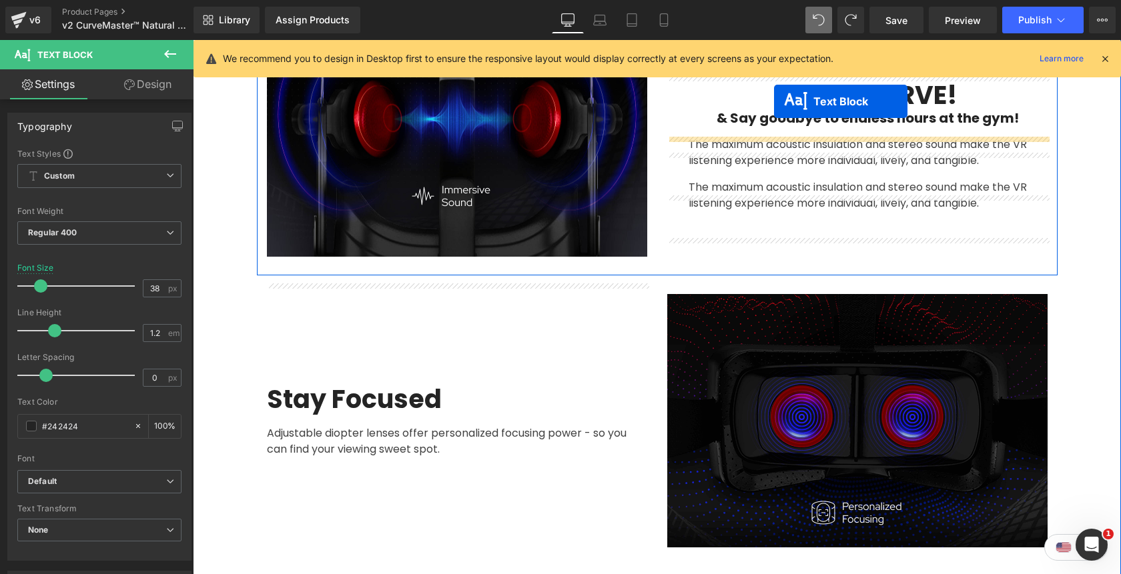
scroll to position [789, 0]
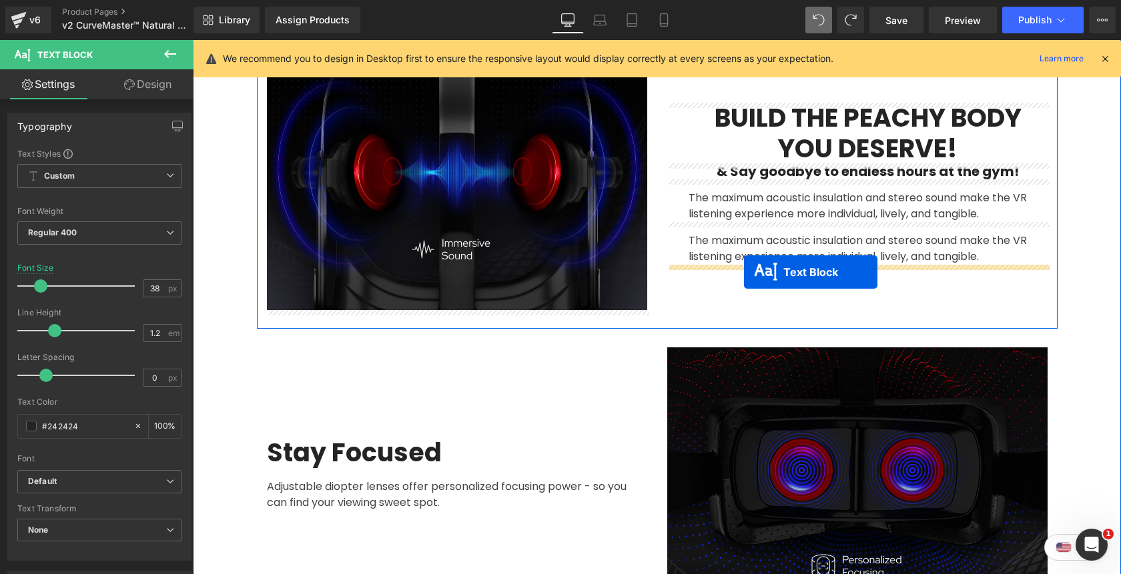
drag, startPoint x: 620, startPoint y: 284, endPoint x: 744, endPoint y: 272, distance: 124.7
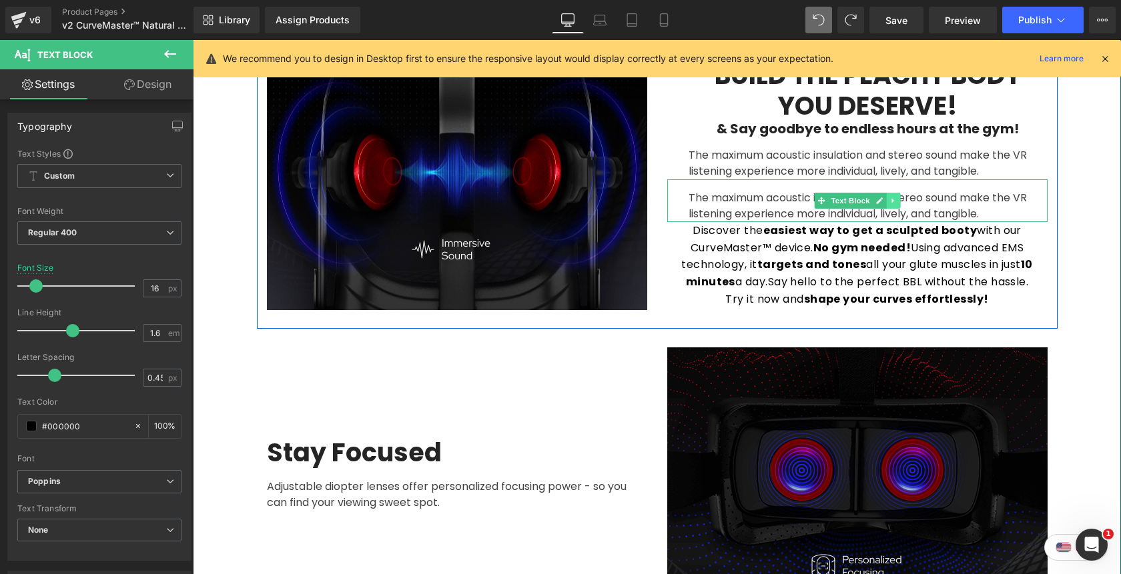
click at [895, 203] on icon at bounding box center [892, 201] width 7 height 8
click at [899, 203] on icon at bounding box center [899, 200] width 7 height 7
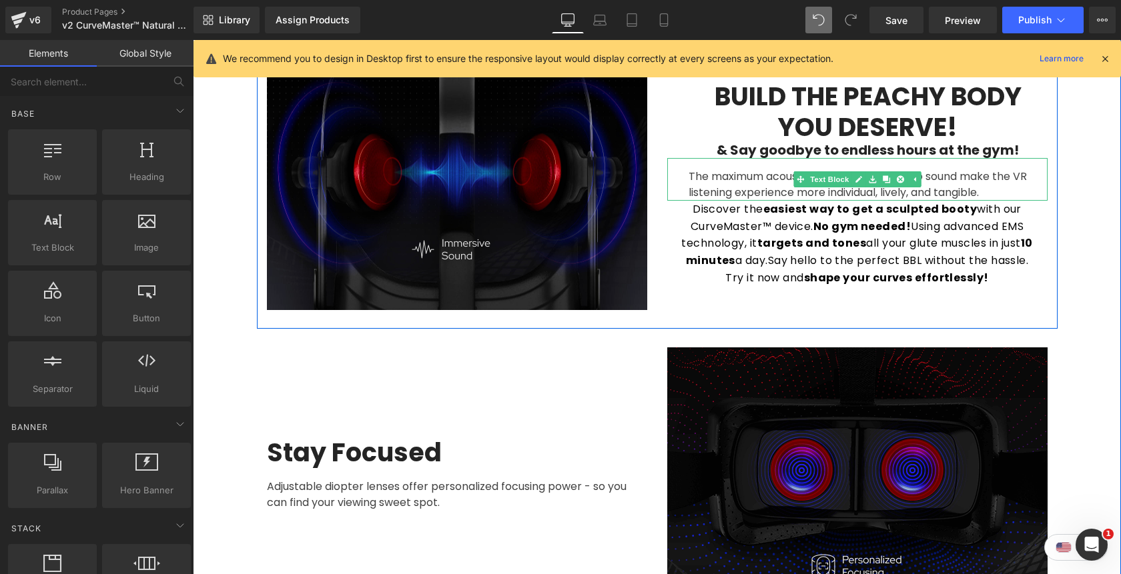
click at [826, 183] on link "Text Block" at bounding box center [822, 179] width 58 height 16
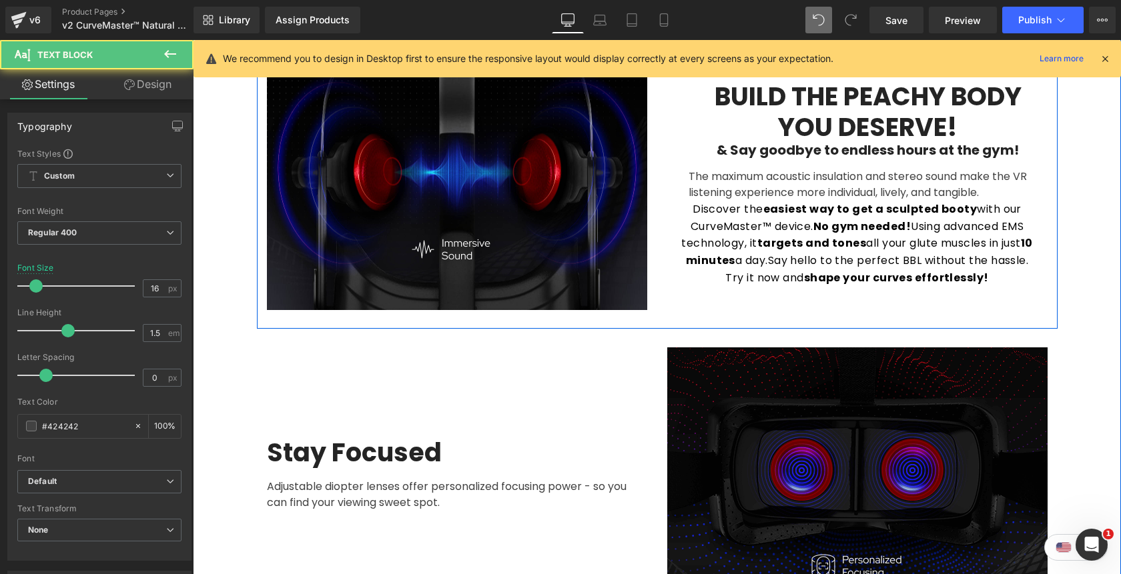
click at [156, 87] on link "Design" at bounding box center [147, 84] width 97 height 30
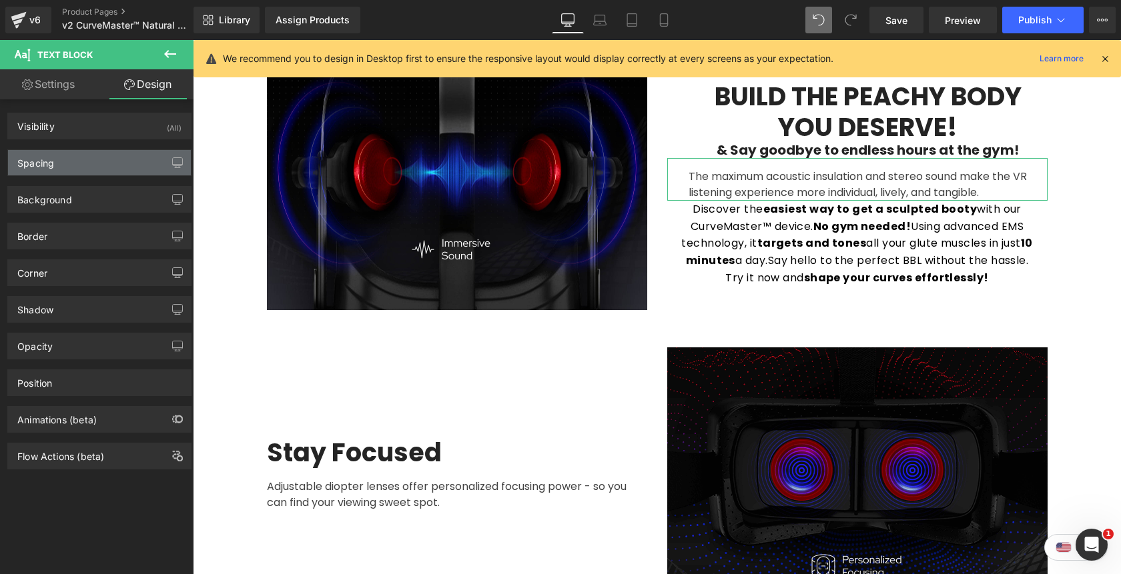
click at [106, 155] on div "Spacing" at bounding box center [99, 162] width 183 height 25
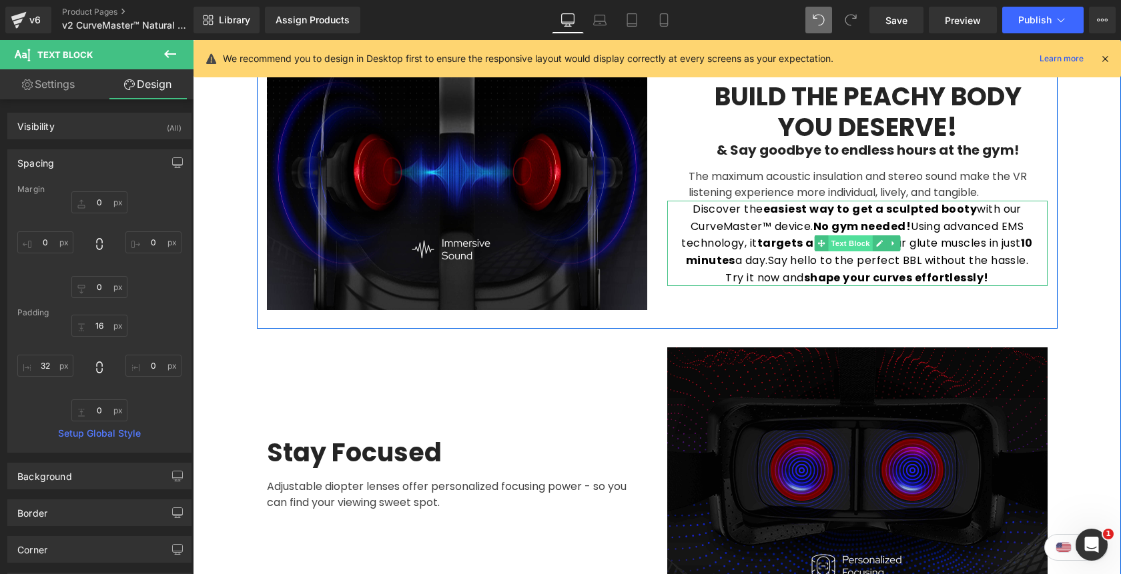
click at [857, 240] on span "Text Block" at bounding box center [850, 244] width 44 height 16
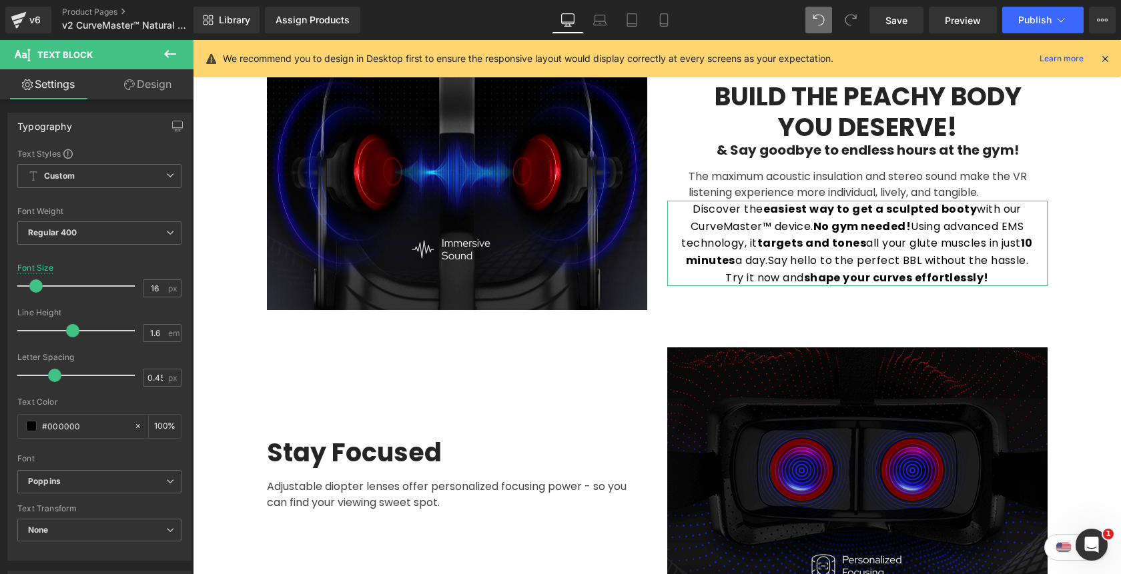
click at [149, 82] on link "Design" at bounding box center [147, 84] width 97 height 30
click at [0, 0] on div "Spacing" at bounding box center [0, 0] width 0 height 0
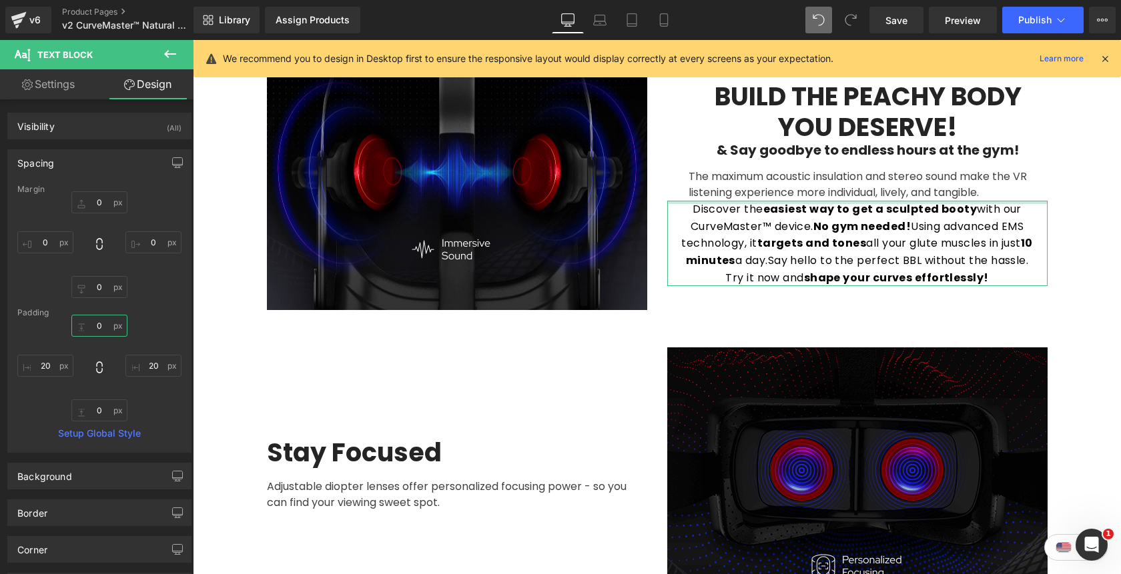
click at [94, 333] on input "text" at bounding box center [99, 326] width 56 height 22
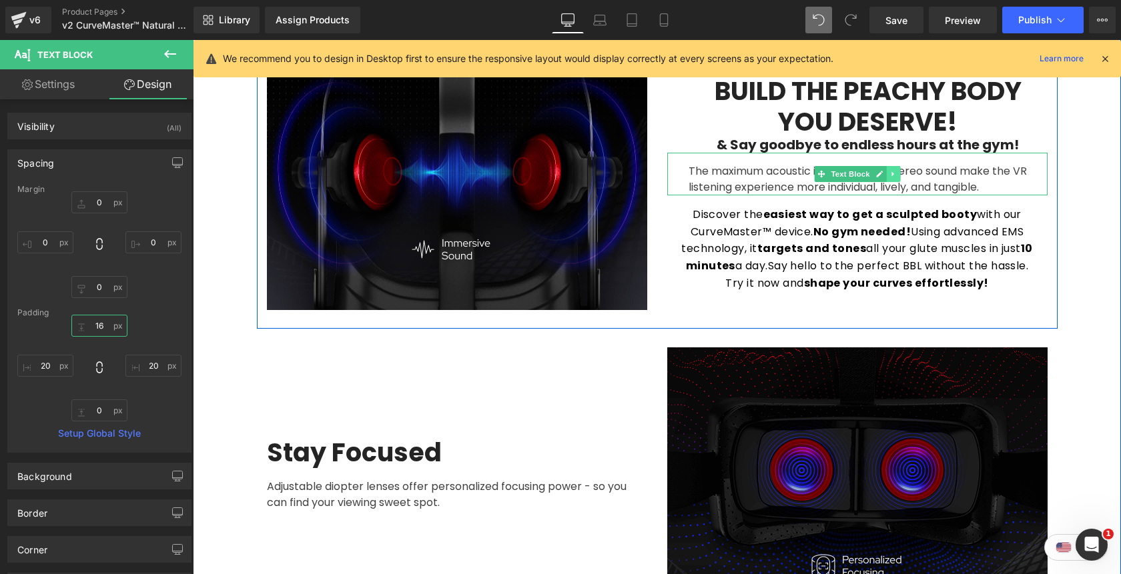
type input "16"
click at [897, 176] on link at bounding box center [893, 174] width 14 height 16
click at [900, 176] on icon at bounding box center [899, 174] width 7 height 7
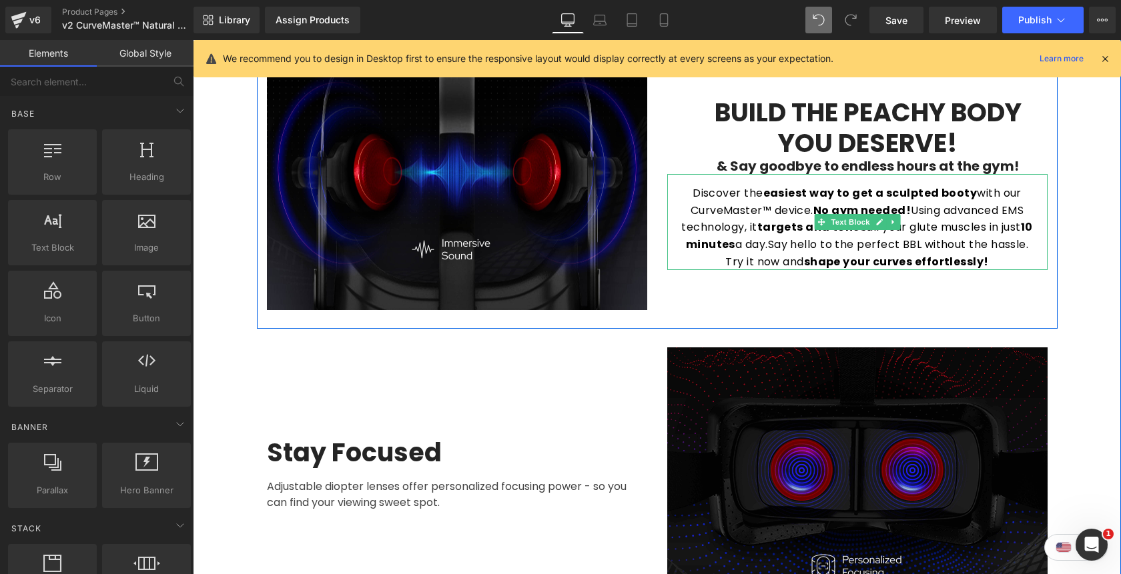
click at [811, 211] on p "Discover the easiest way to get a sculpted booty with our CurveMaster™ device. …" at bounding box center [858, 227] width 354 height 85
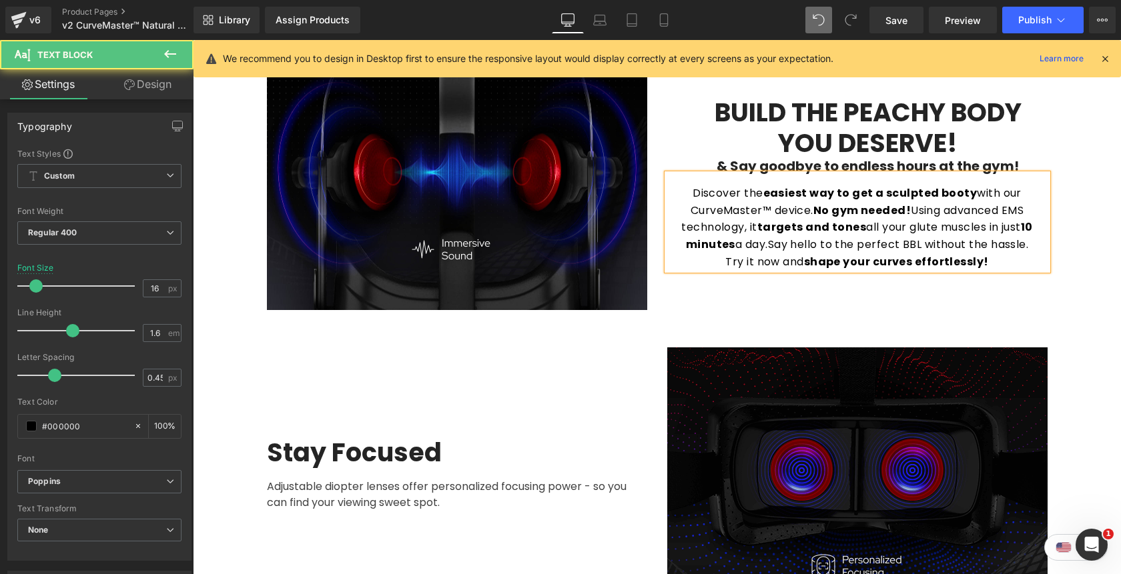
click at [809, 213] on p "Discover the easiest way to get a sculpted booty with our CurveMaster™ device. …" at bounding box center [858, 227] width 354 height 85
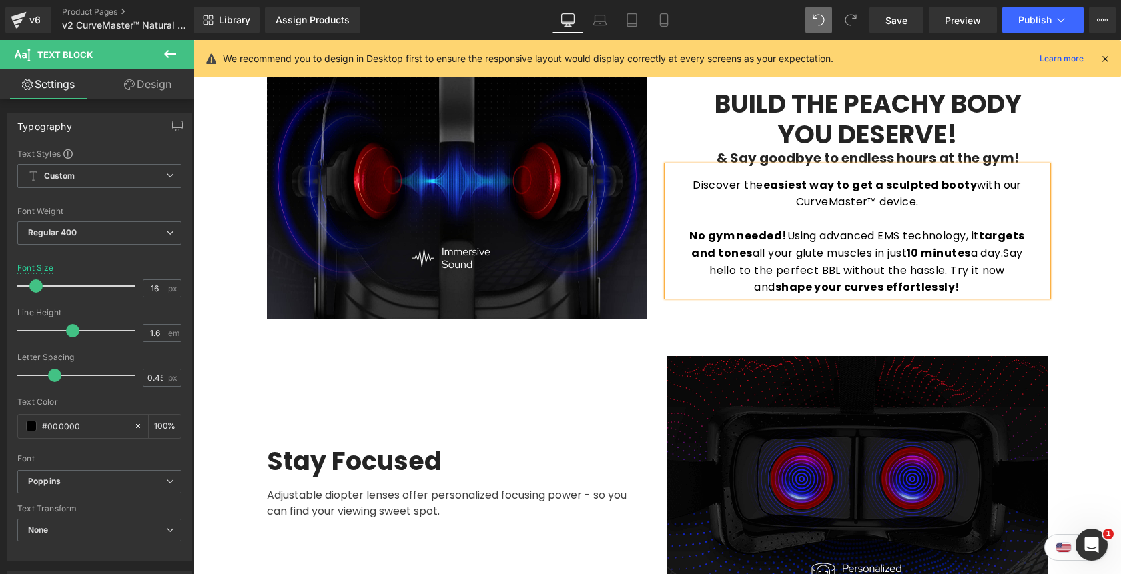
scroll to position [771, 0]
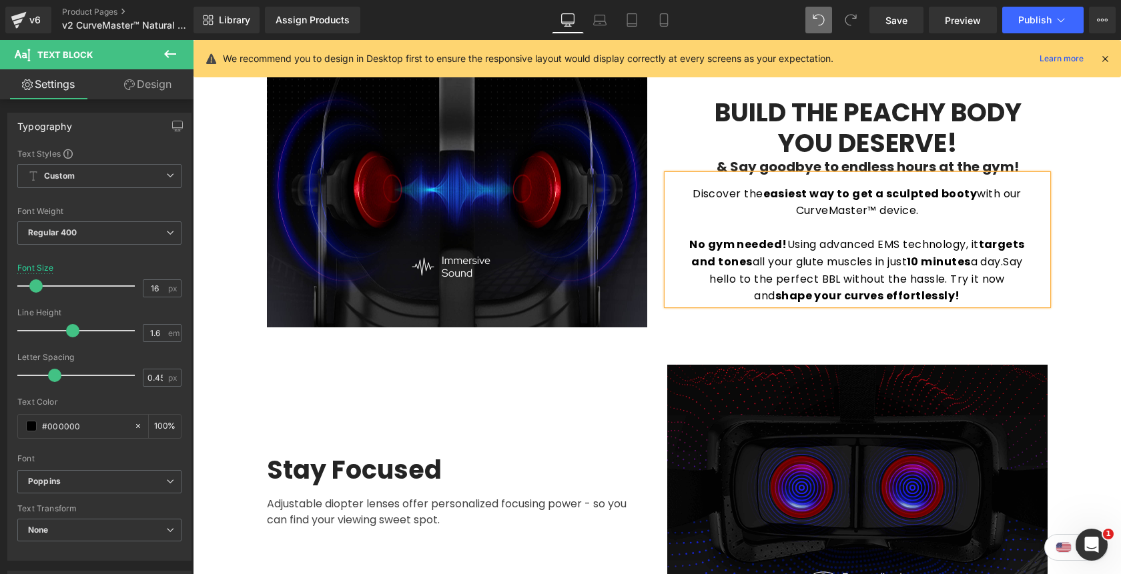
click at [1005, 267] on p "No gym needed! Using advanced EMS technology, it targets and tones all your glu…" at bounding box center [858, 270] width 354 height 68
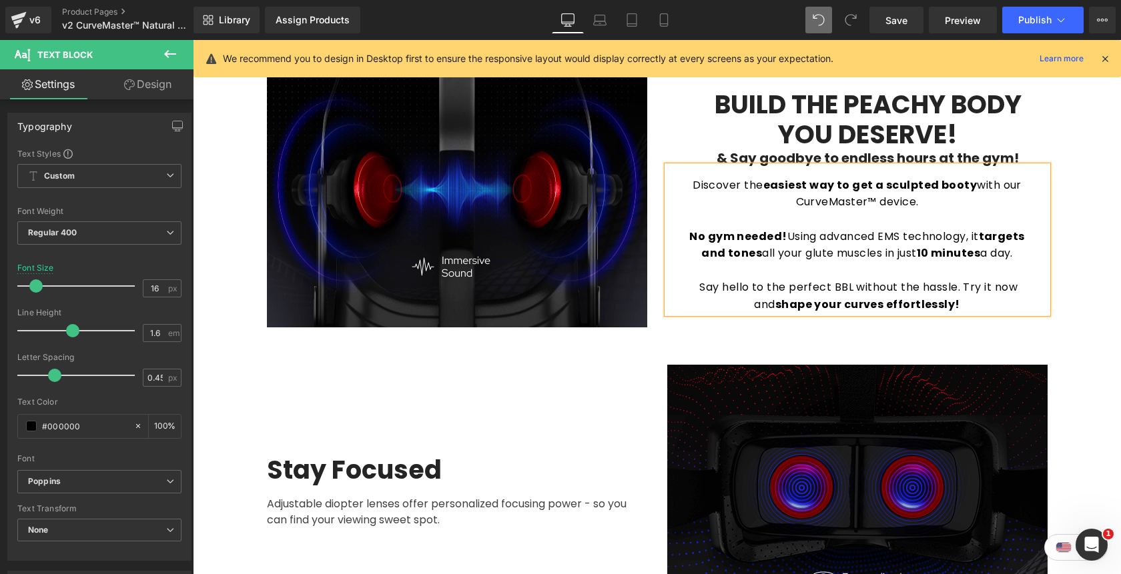
scroll to position [763, 0]
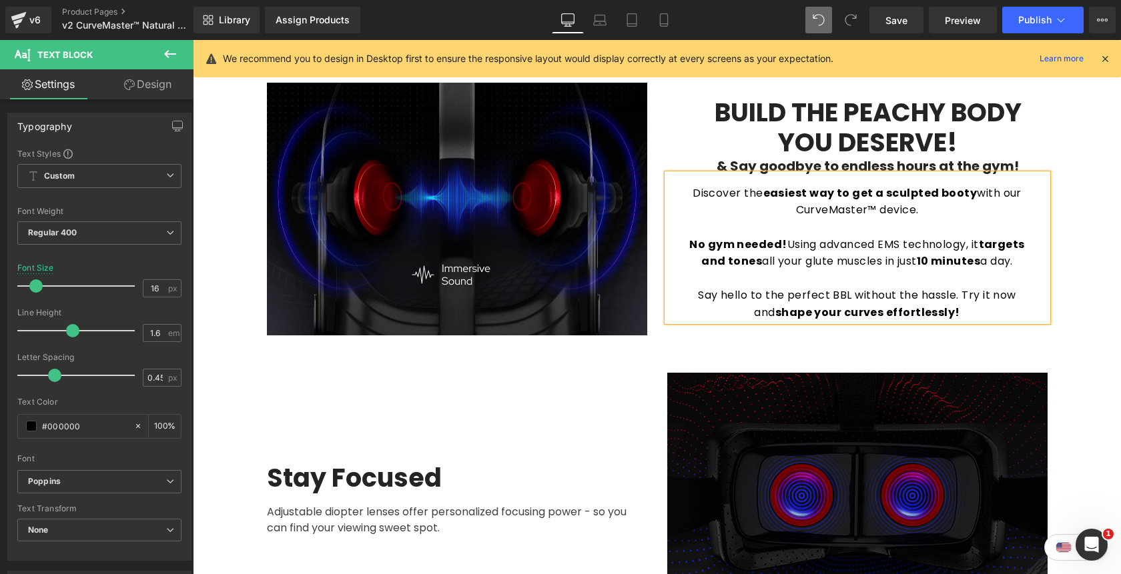
click at [1072, 171] on div "Image BUILD THE PEACHY BODY YOU DESERVE! Text Block & Say goodbye to endless ho…" at bounding box center [657, 499] width 928 height 871
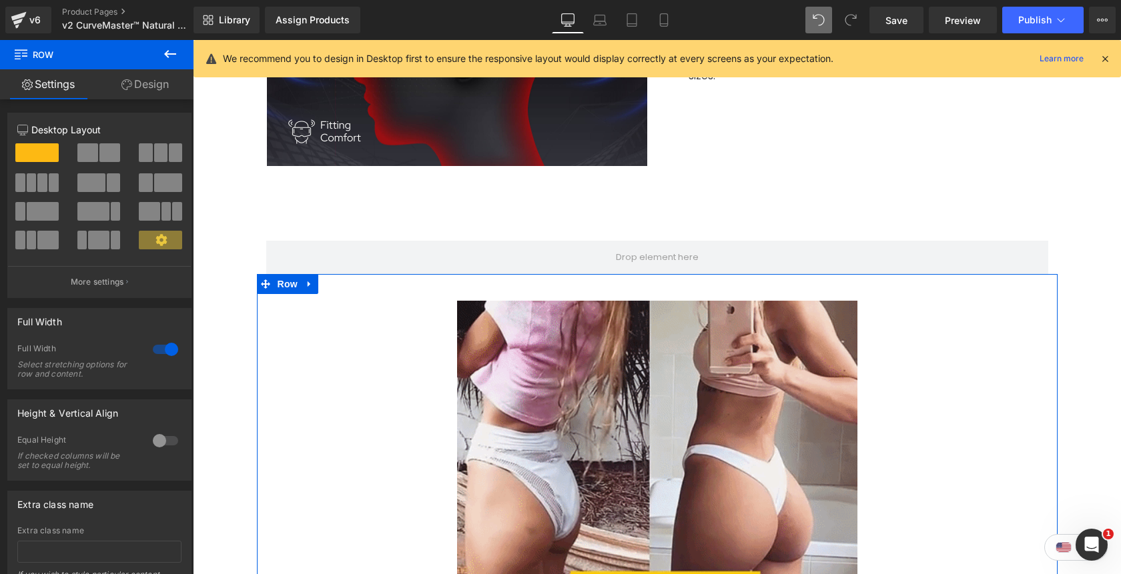
scroll to position [1512, 0]
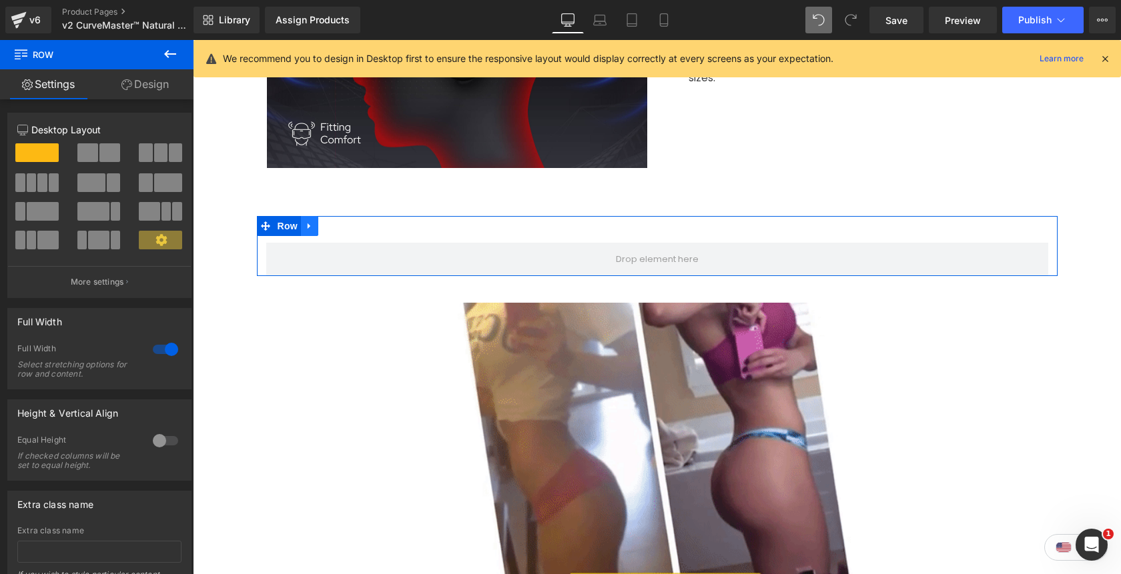
click at [315, 228] on link at bounding box center [309, 226] width 17 height 20
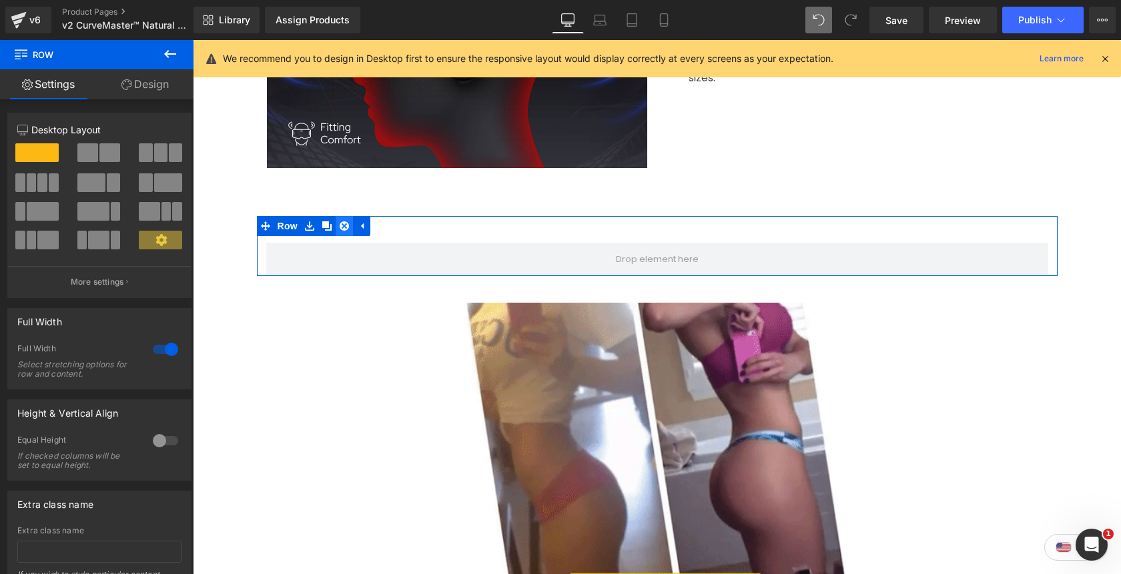
click at [345, 229] on icon at bounding box center [344, 226] width 9 height 9
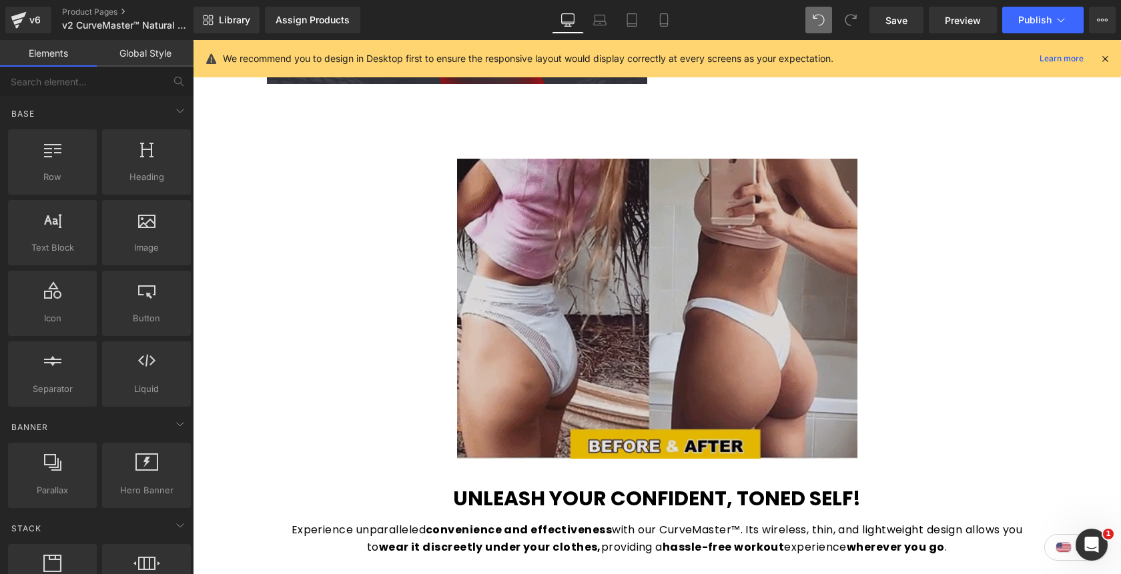
scroll to position [1530, 0]
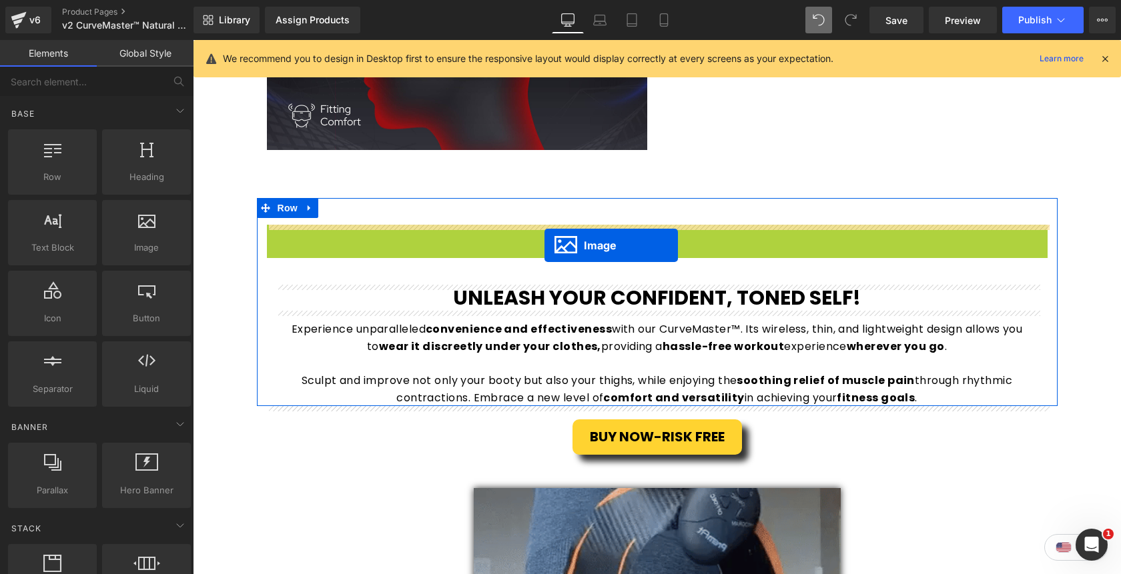
drag, startPoint x: 636, startPoint y: 374, endPoint x: 544, endPoint y: 246, distance: 157.9
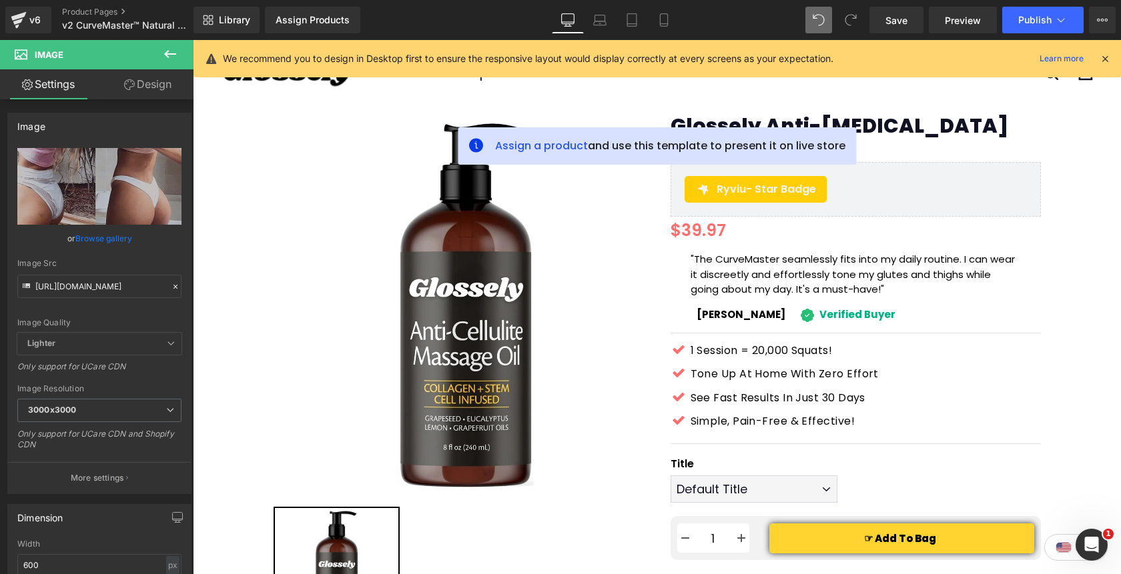
scroll to position [0, 0]
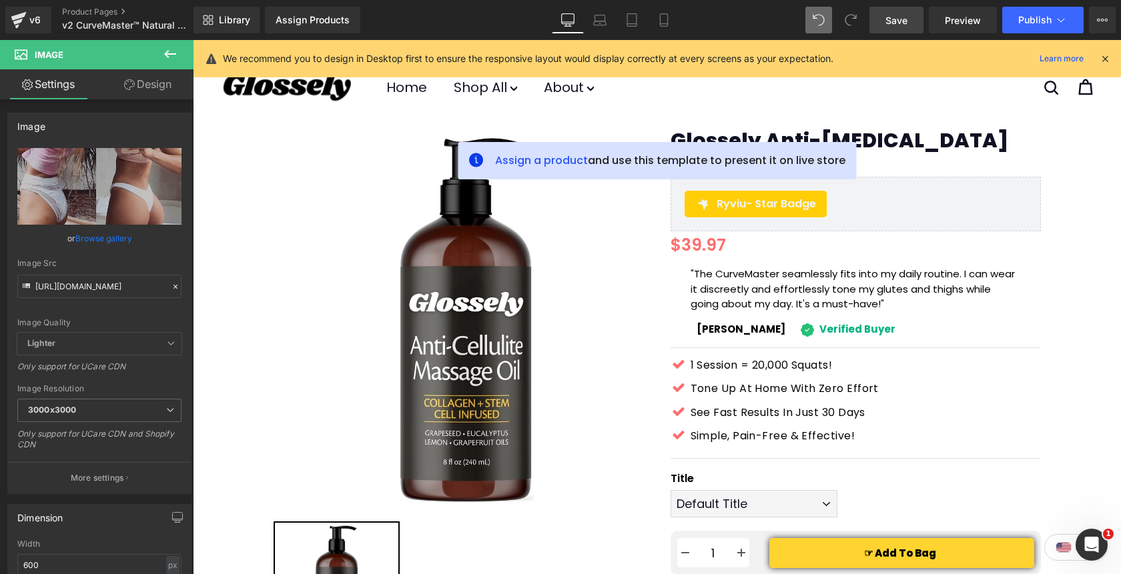
click at [899, 27] on link "Save" at bounding box center [896, 20] width 54 height 27
